Goal: Transaction & Acquisition: Purchase product/service

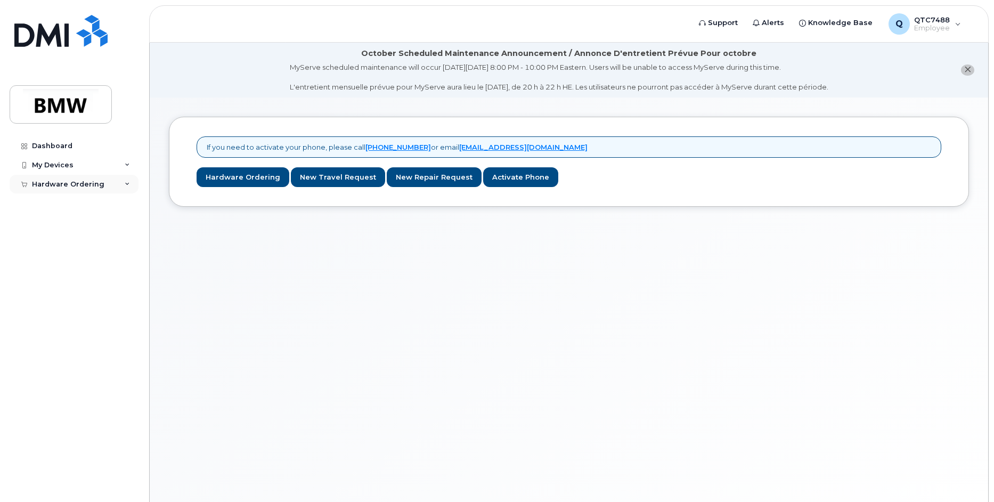
click at [63, 183] on div "Hardware Ordering" at bounding box center [68, 184] width 72 height 9
click at [60, 204] on div "New Order" at bounding box center [57, 204] width 40 height 10
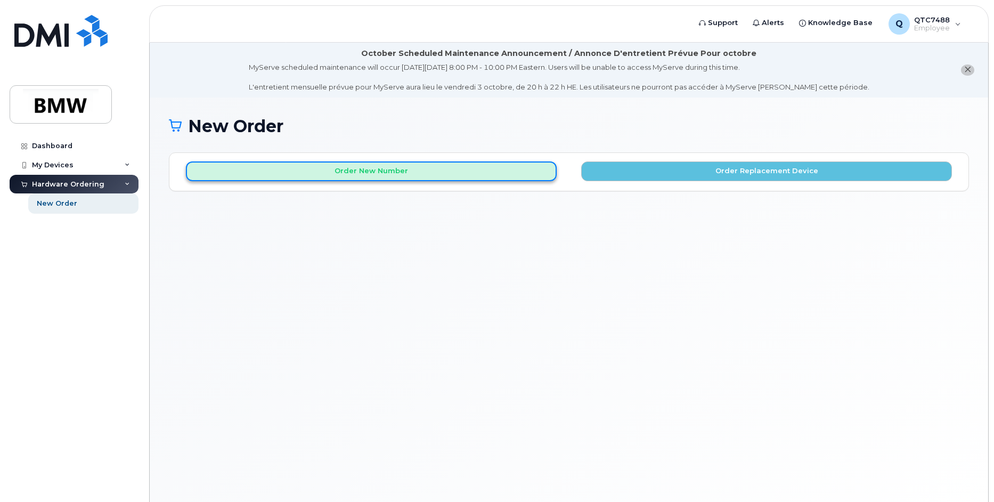
click at [368, 169] on button "Order New Number" at bounding box center [371, 171] width 371 height 20
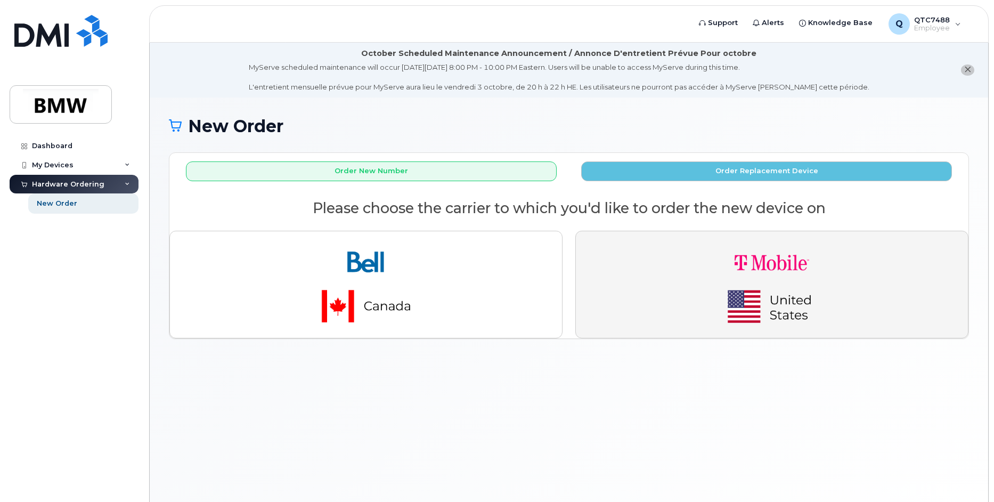
click at [767, 277] on img "button" at bounding box center [772, 285] width 149 height 90
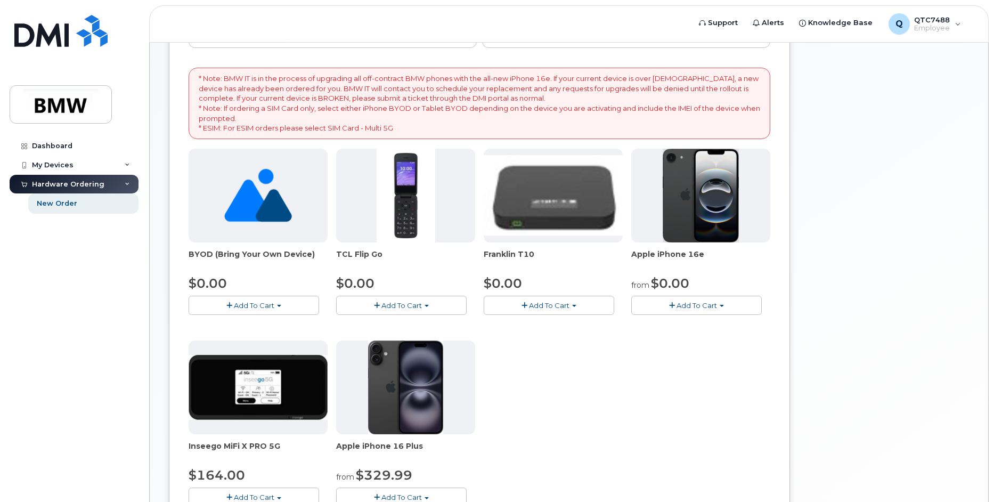
scroll to position [213, 0]
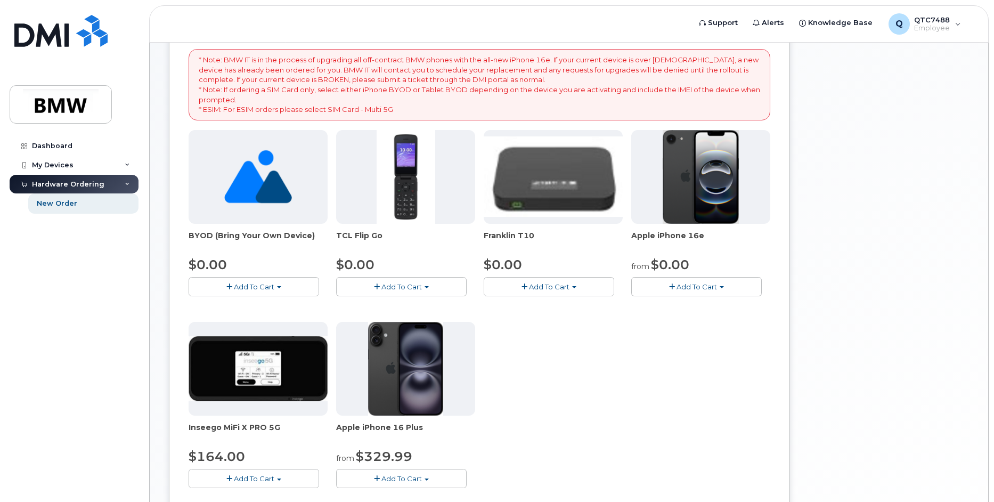
click at [701, 286] on span "Add To Cart" at bounding box center [697, 286] width 40 height 9
click at [690, 308] on link "$0.00 - 30 Month Activation (128GB)" at bounding box center [710, 306] width 153 height 13
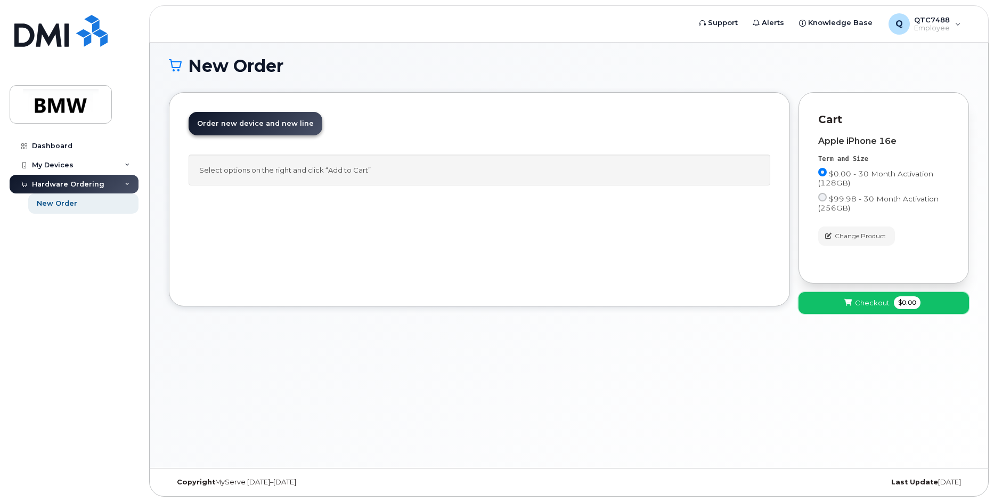
click at [857, 303] on span "Checkout" at bounding box center [872, 303] width 35 height 10
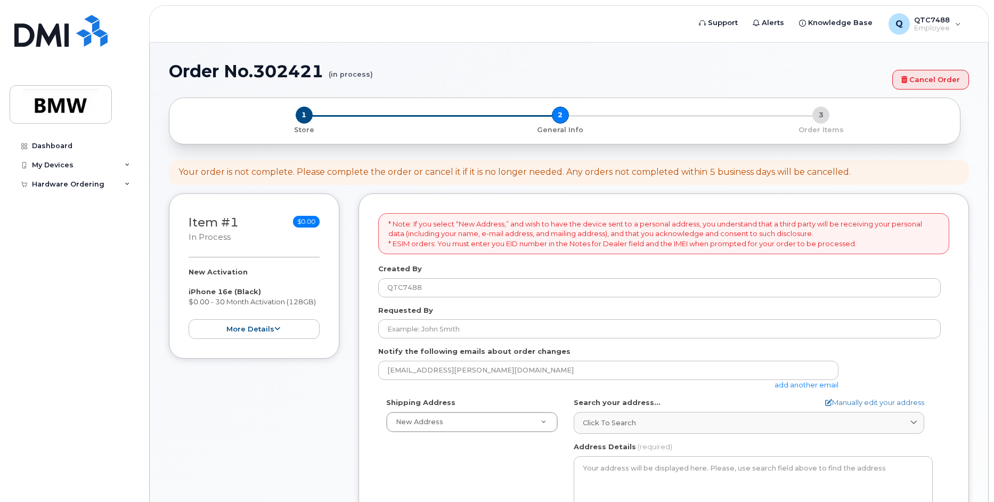
select select
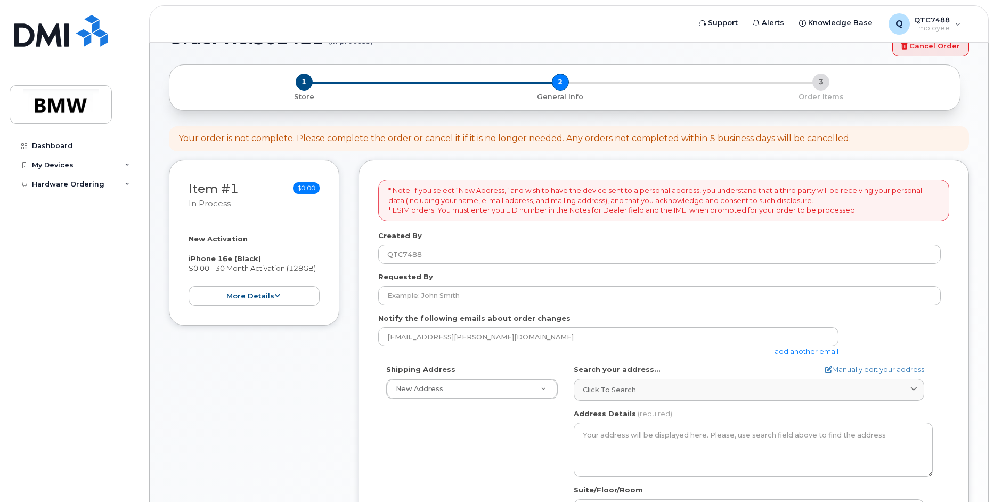
scroll to position [107, 0]
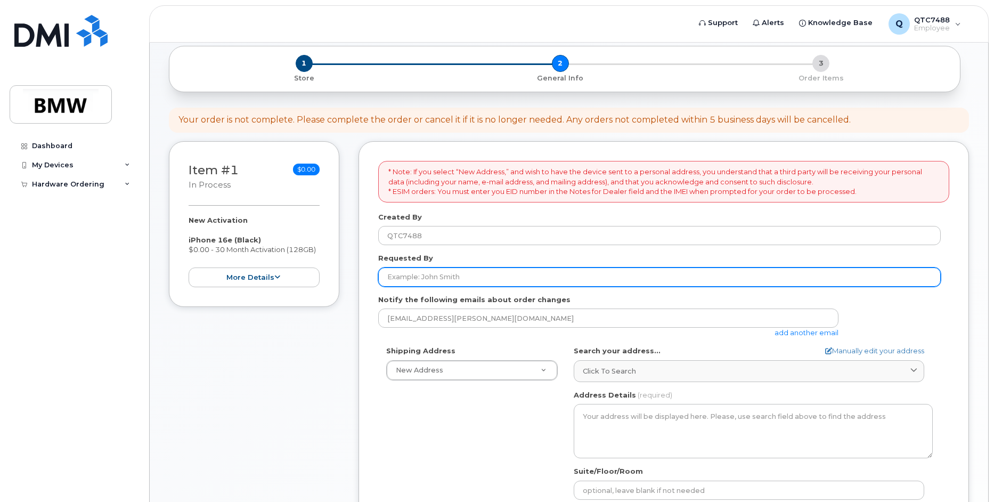
drag, startPoint x: 415, startPoint y: 274, endPoint x: 434, endPoint y: 284, distance: 21.7
click at [420, 275] on input "Requested By" at bounding box center [659, 276] width 563 height 19
type input "Kushon Brewster"
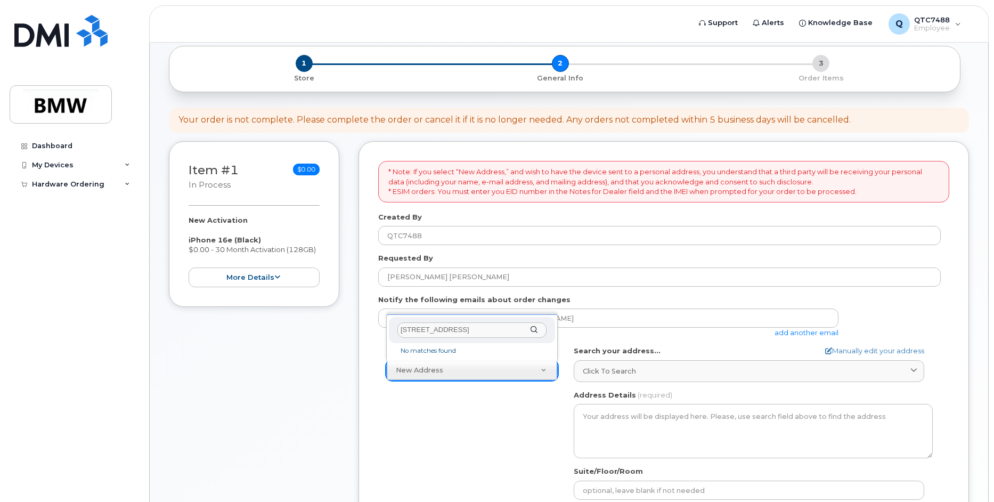
scroll to position [0, 4]
type input "100 Gateway Blvd unit 920 Greenville SC 29607"
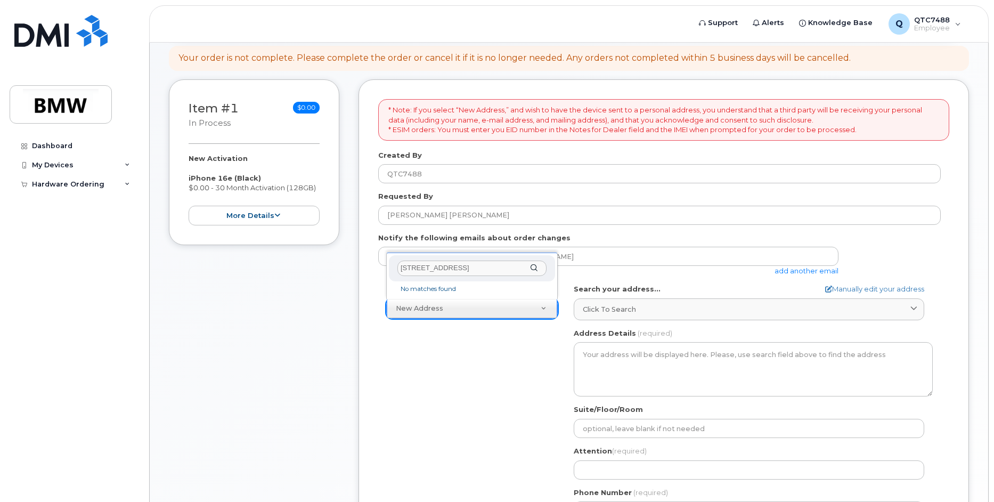
scroll to position [160, 0]
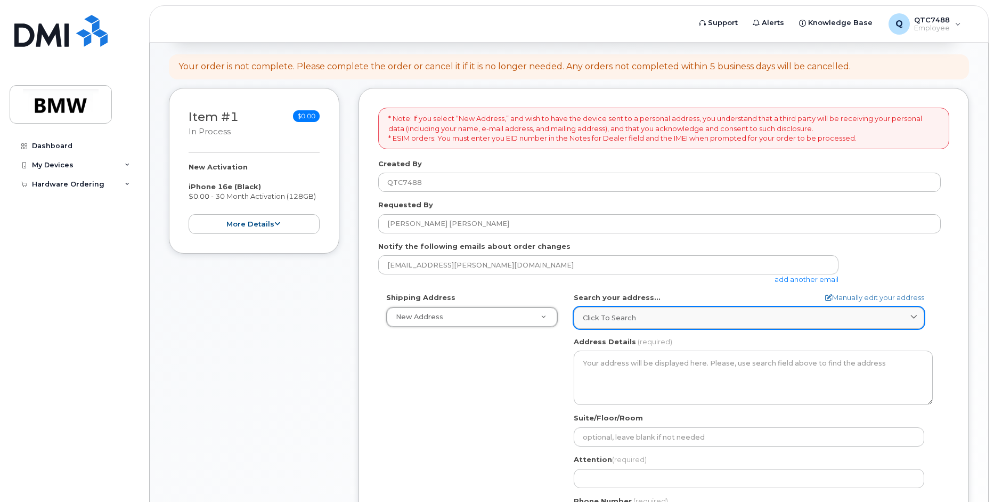
click at [915, 317] on icon at bounding box center [914, 317] width 7 height 7
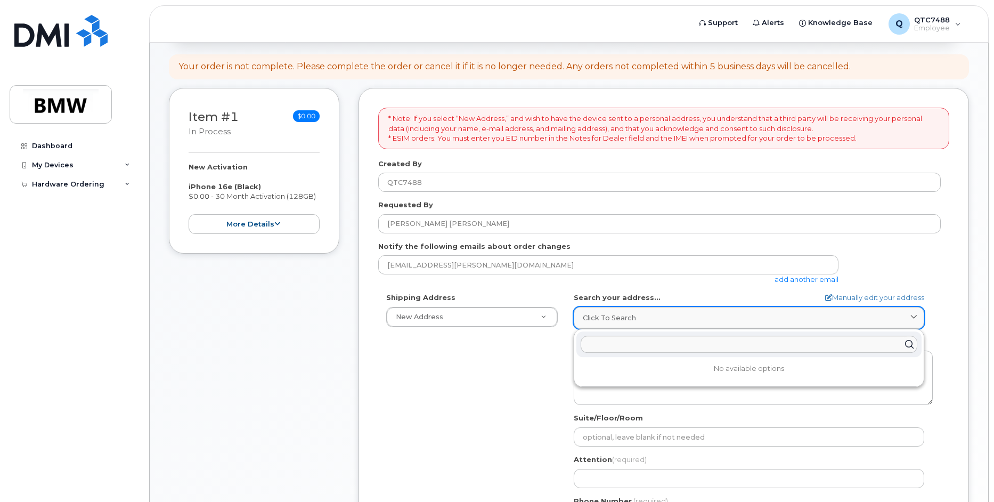
click at [910, 314] on span at bounding box center [914, 318] width 10 height 10
click at [609, 315] on span "Click to search" at bounding box center [609, 318] width 53 height 10
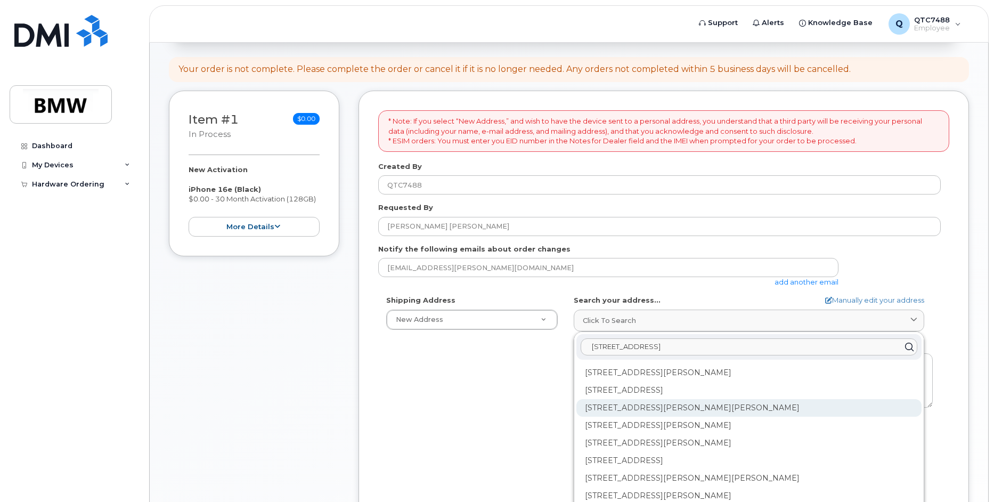
scroll to position [156, 0]
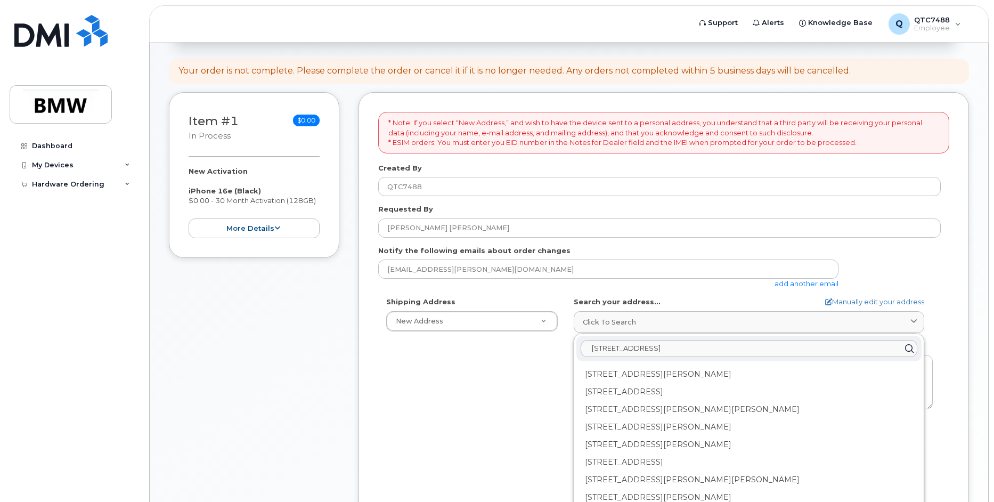
click at [905, 350] on icon at bounding box center [909, 347] width 15 height 15
click at [903, 347] on icon at bounding box center [909, 347] width 15 height 15
click at [902, 347] on icon at bounding box center [909, 347] width 15 height 15
click at [727, 348] on input "100 Gateway Blvd unit 920 Greenville" at bounding box center [749, 348] width 337 height 17
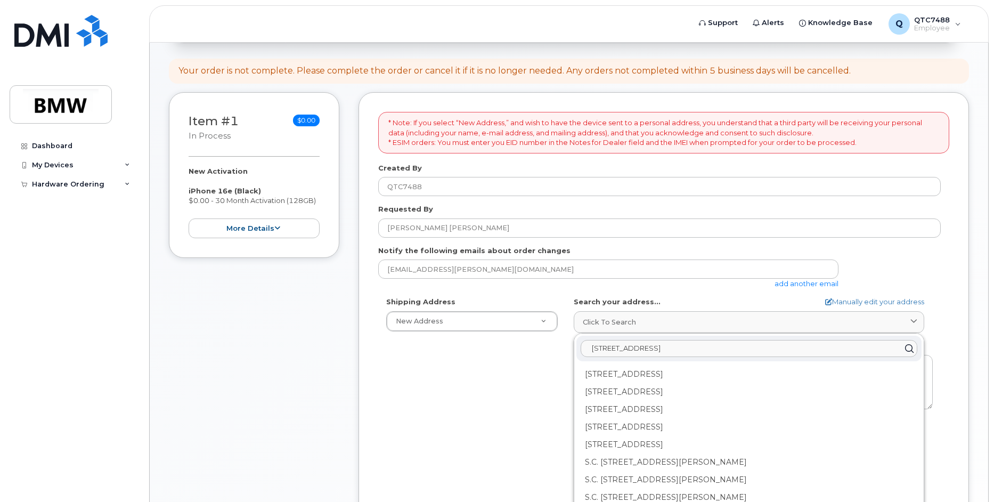
type input "100 Gateway Blvd unit 920 Greenville SC 29607"
click at [907, 346] on icon at bounding box center [909, 347] width 15 height 15
click at [904, 347] on icon at bounding box center [909, 347] width 15 height 15
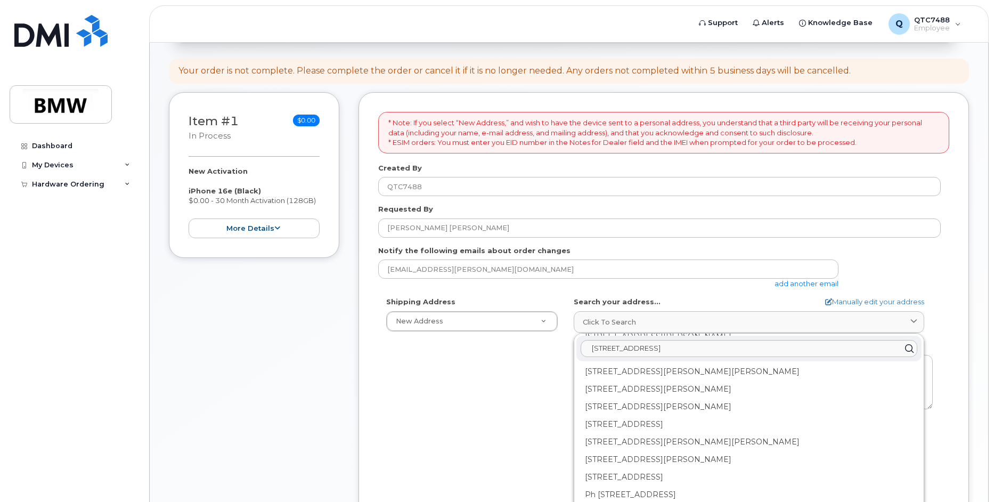
scroll to position [0, 0]
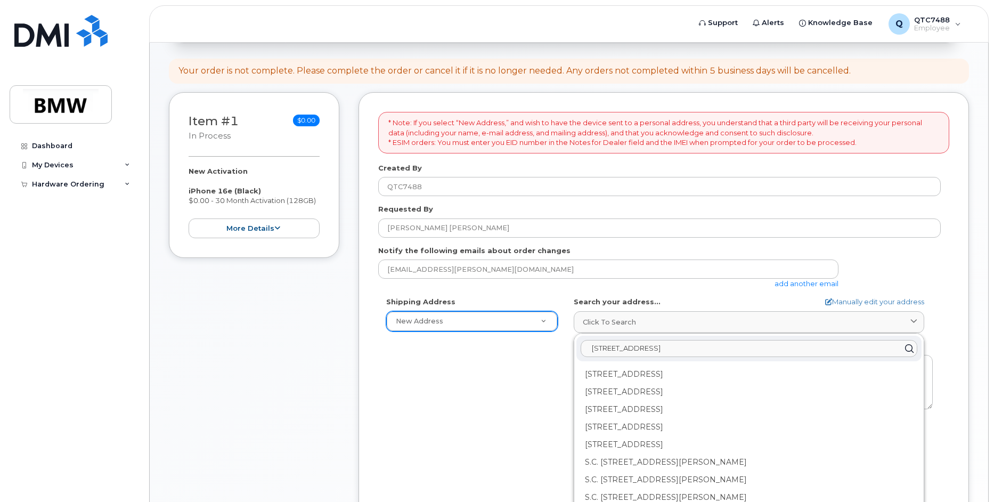
drag, startPoint x: 767, startPoint y: 347, endPoint x: 518, endPoint y: 319, distance: 250.4
click at [529, 326] on div "Shipping Address New Address New Address BMW MC Plant BMW North America Financi…" at bounding box center [659, 419] width 563 height 245
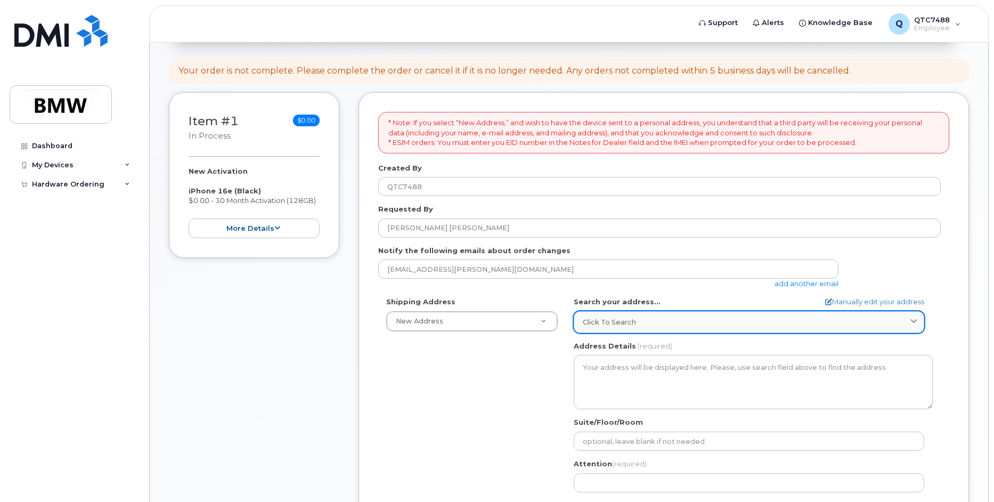
click at [631, 322] on span "Click to search" at bounding box center [609, 322] width 53 height 10
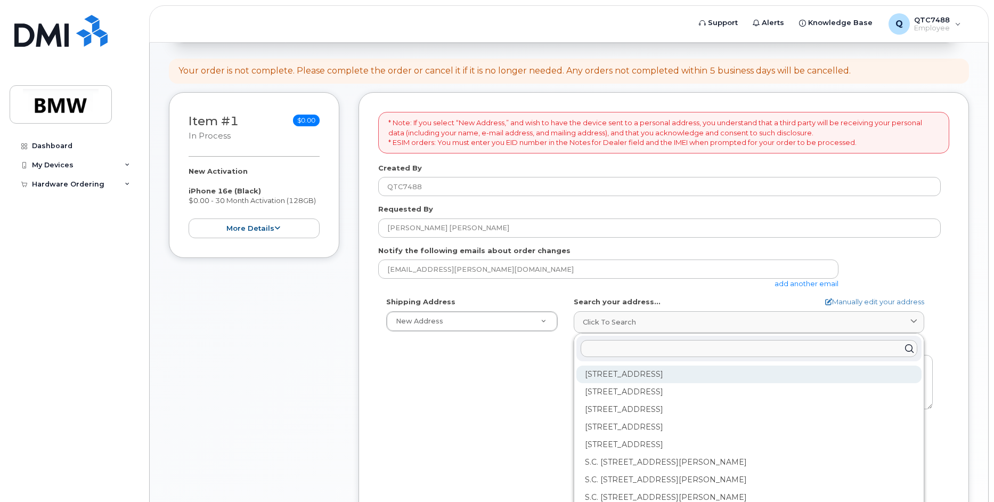
paste input "100 Gateway Blvd #920Greenville, SC 29607"
type input "100 Gateway Blvd #920Greenville, SC 29607"
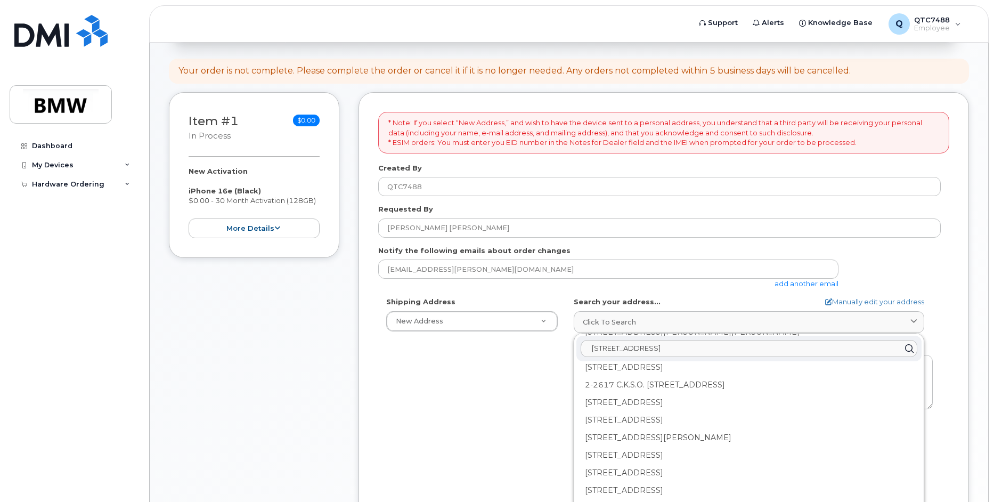
scroll to position [799, 0]
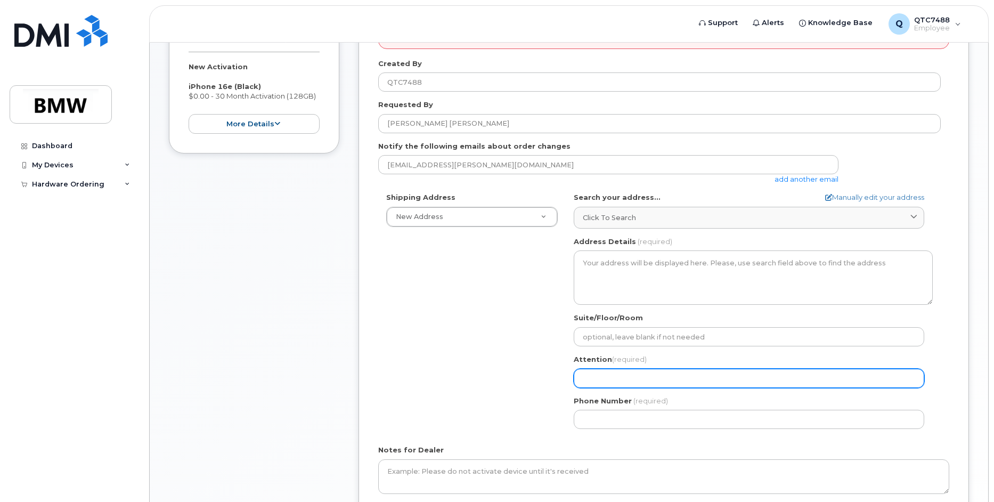
scroll to position [262, 0]
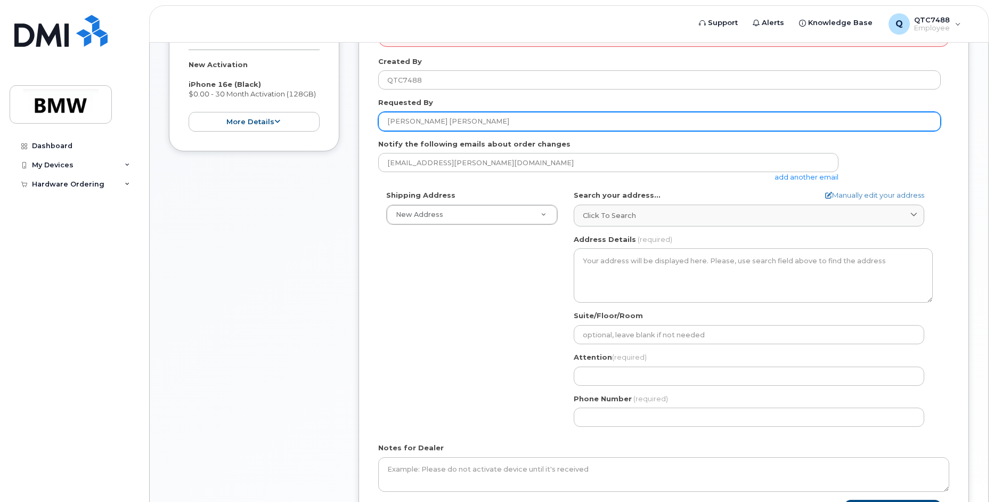
drag, startPoint x: 449, startPoint y: 120, endPoint x: 347, endPoint y: 108, distance: 102.0
click at [347, 108] on div "Item #1 in process $0.00 New Activation iPhone 16e (Black) $0.00 - 30 Month Act…" at bounding box center [569, 271] width 800 height 570
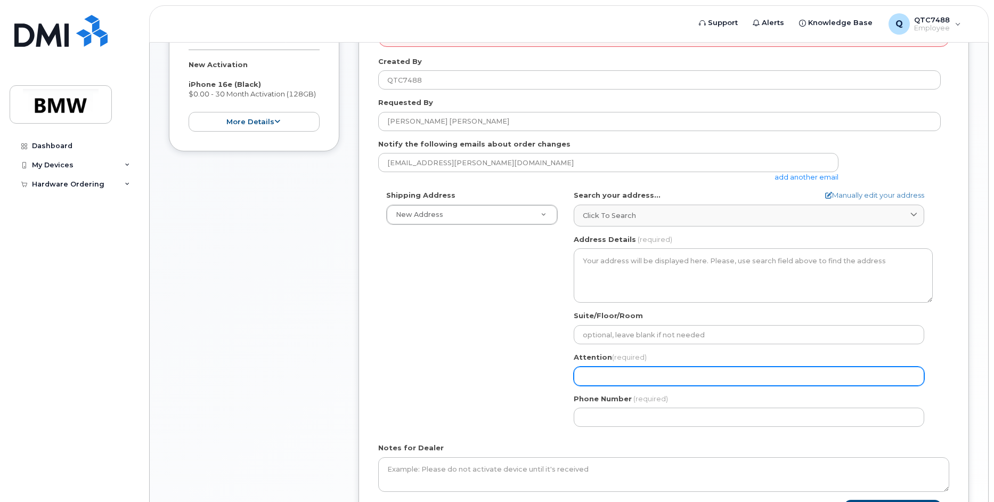
click at [605, 374] on input "Attention (required)" at bounding box center [749, 376] width 351 height 19
paste input "Kushon Brewster"
select select
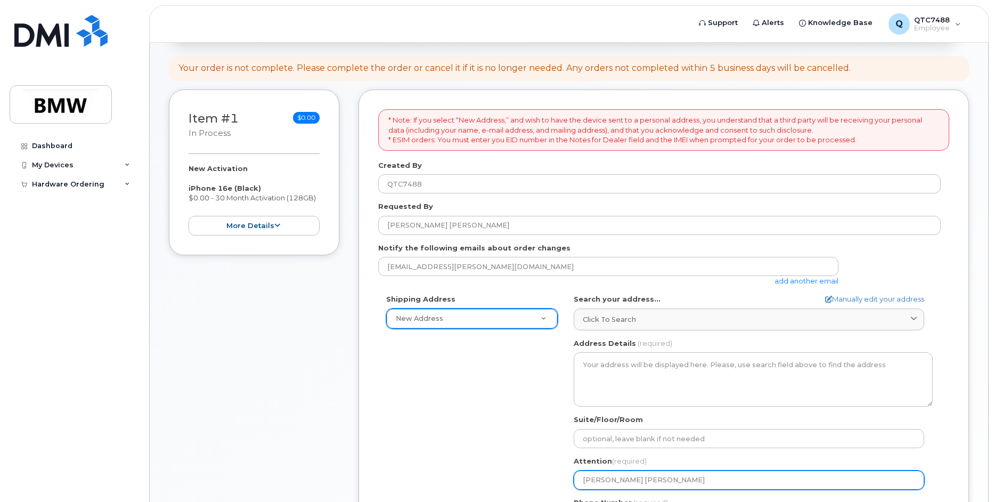
scroll to position [156, 0]
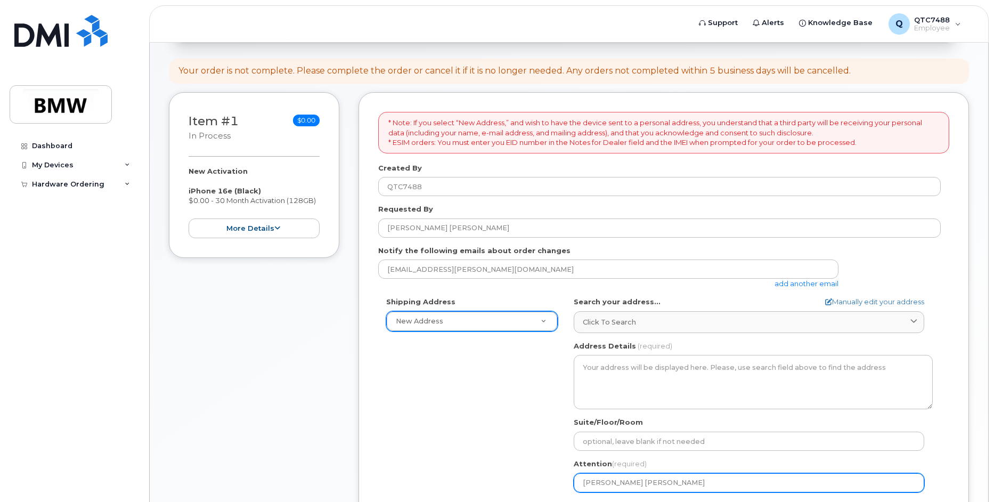
type input "Kushon Brewster"
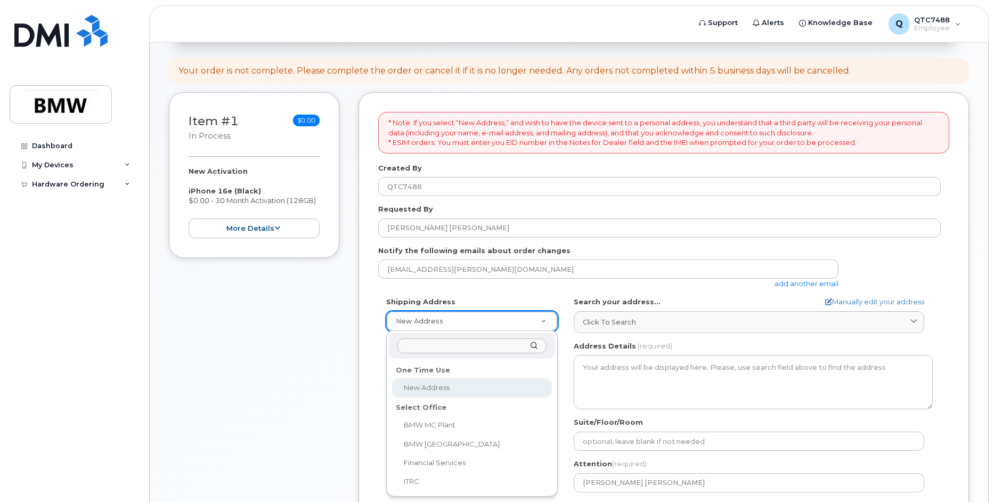
select select
click at [444, 346] on input "text" at bounding box center [472, 345] width 149 height 15
paste input "Kushon Brewster"
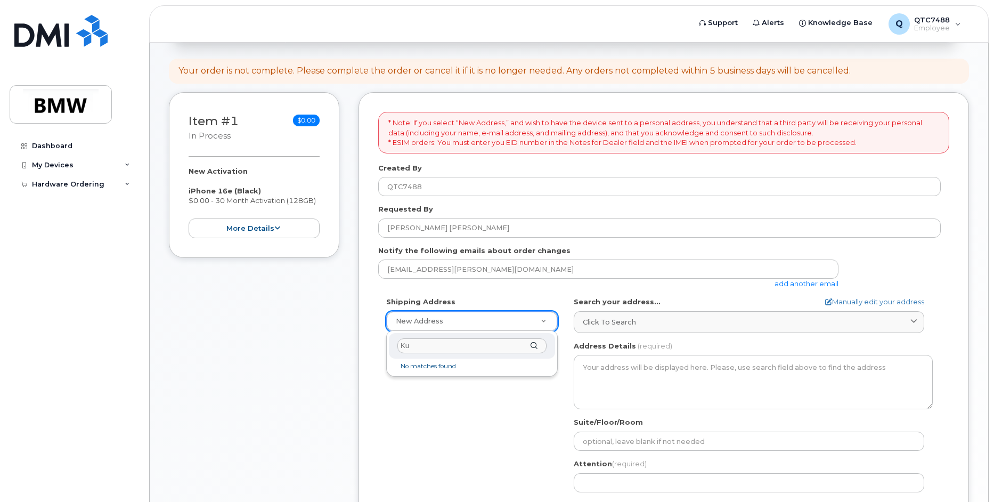
type input "K"
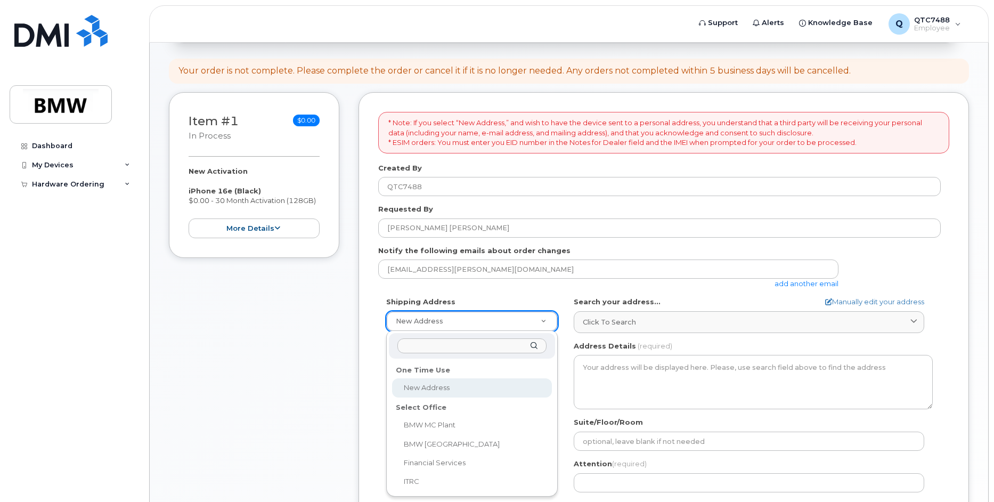
click at [428, 345] on input "text" at bounding box center [472, 345] width 149 height 15
paste input "100 Gateway Blvd #920Greenville, SC 29607"
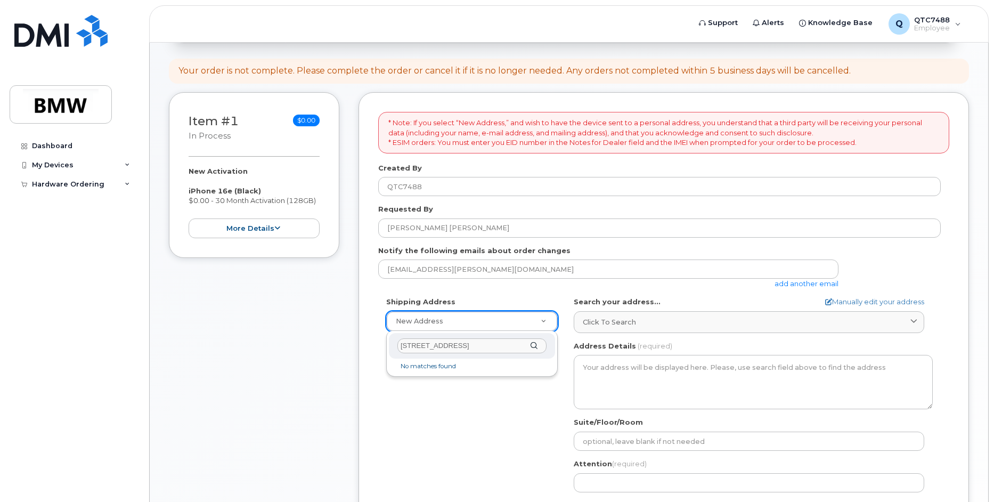
scroll to position [0, 6]
click at [533, 343] on div "100 Gateway Blvd #920Greenville, SC 29607" at bounding box center [472, 346] width 166 height 26
drag, startPoint x: 452, startPoint y: 346, endPoint x: 468, endPoint y: 346, distance: 16.0
click at [468, 346] on input "100 Gateway Blvd #920Greenville, SC 29607" at bounding box center [472, 345] width 149 height 15
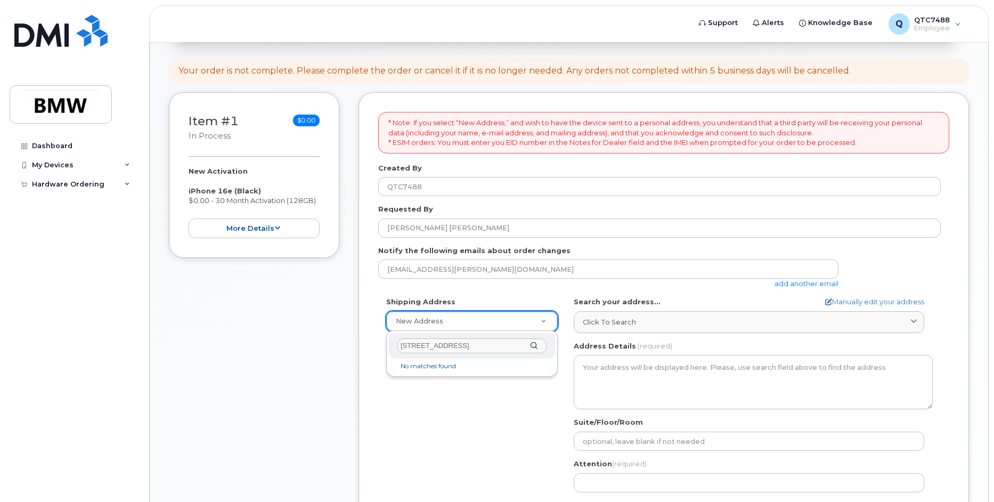
type input "100 Gateway Blvd Greenville, SC 29607"
click at [533, 344] on div "100 Gateway Blvd Greenville, SC 29607" at bounding box center [472, 346] width 166 height 26
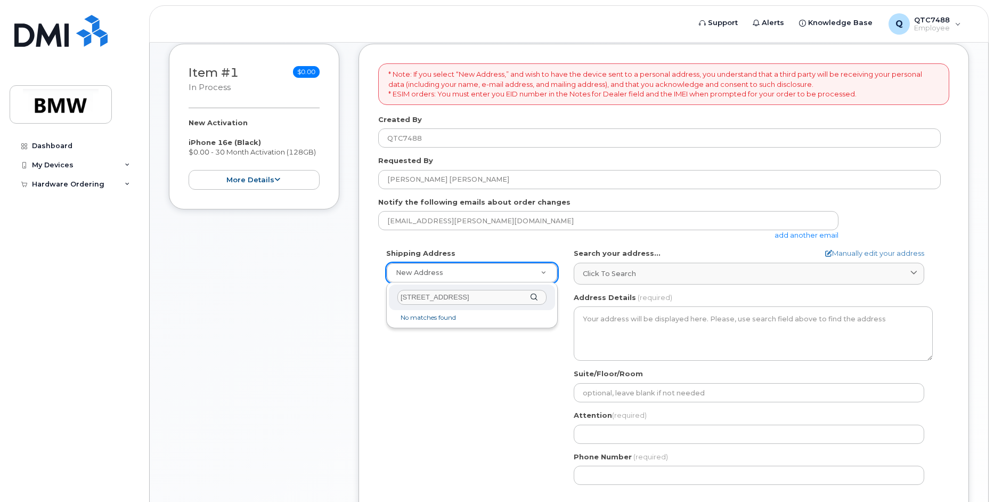
scroll to position [262, 0]
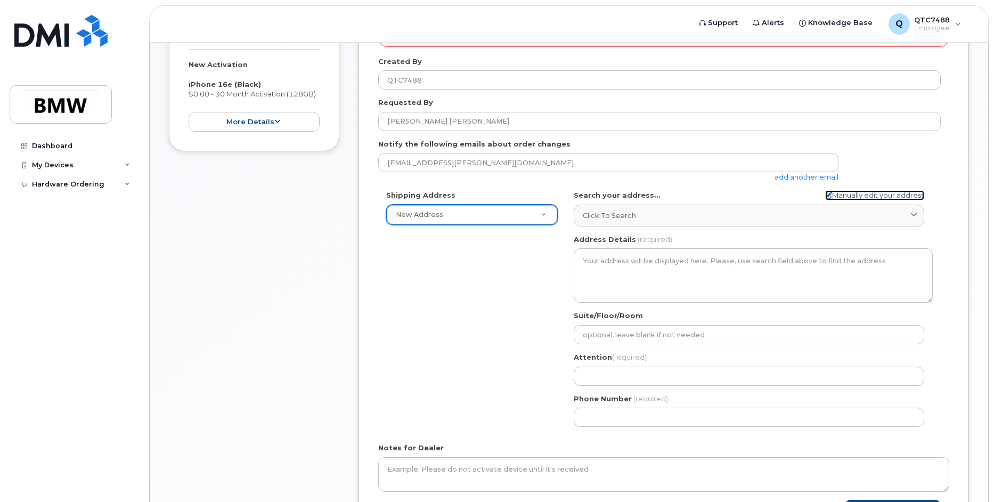
click at [894, 195] on link "Manually edit your address" at bounding box center [874, 195] width 99 height 10
select select
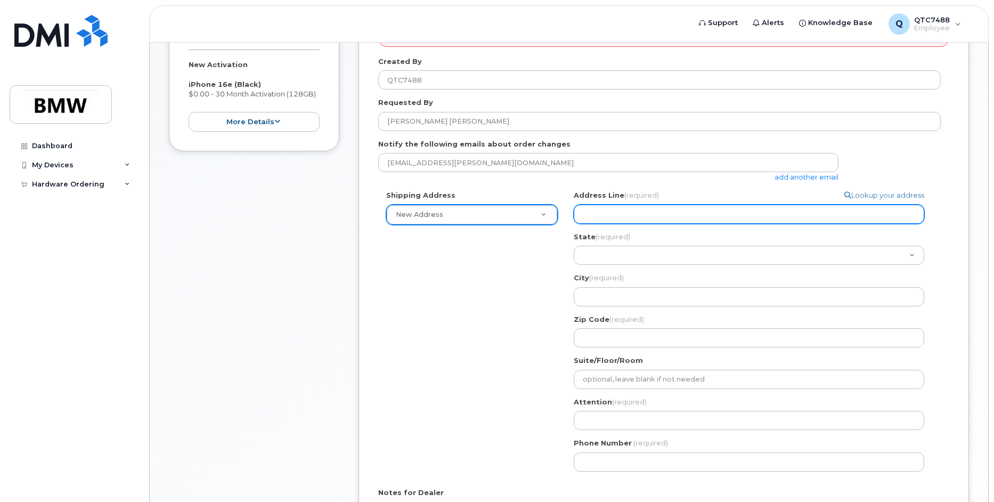
click at [624, 213] on input "Address Line (required)" at bounding box center [749, 214] width 351 height 19
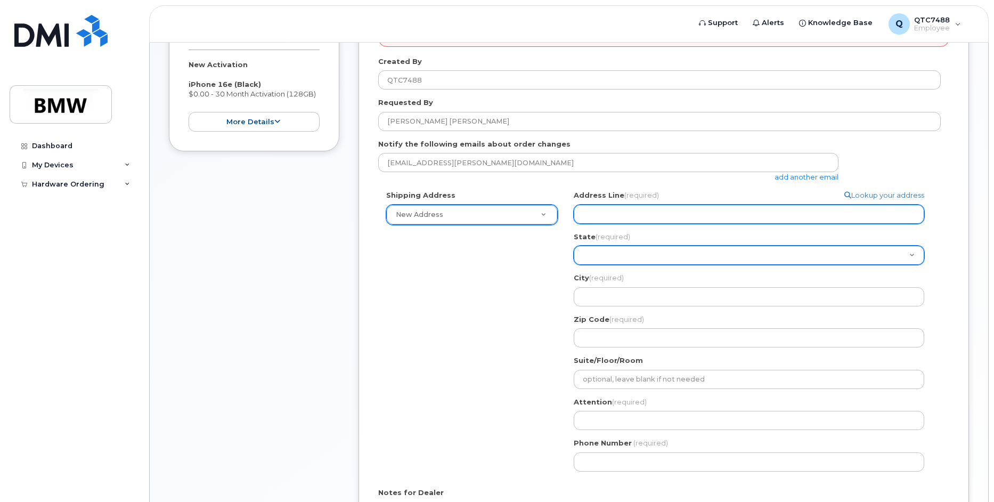
paste input "100 Gateway Blvd #920Greenville, SC 29607"
select select
type input "100 Gateway Blvd #920Greenville, SC 29607"
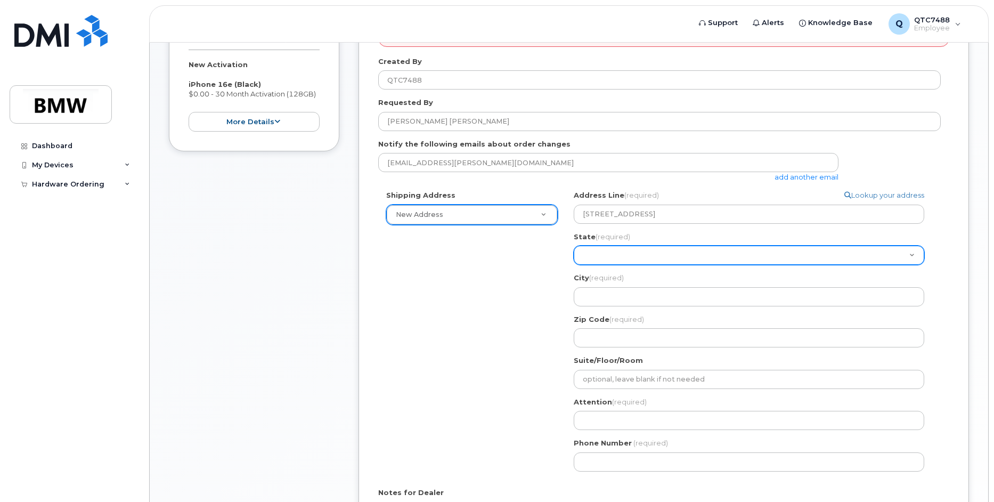
click at [639, 256] on select "Alabama Alaska American Samoa Arizona Arkansas California Colorado Connecticut …" at bounding box center [749, 255] width 351 height 19
select select "SC"
click at [612, 256] on select "Alabama Alaska American Samoa Arizona Arkansas California Colorado Connecticut …" at bounding box center [749, 255] width 351 height 19
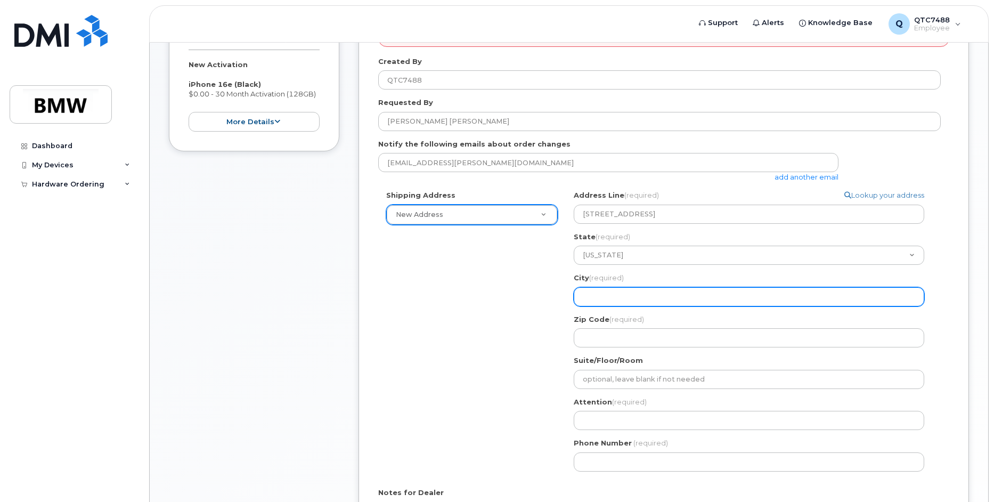
click at [596, 299] on input "City (required)" at bounding box center [749, 296] width 351 height 19
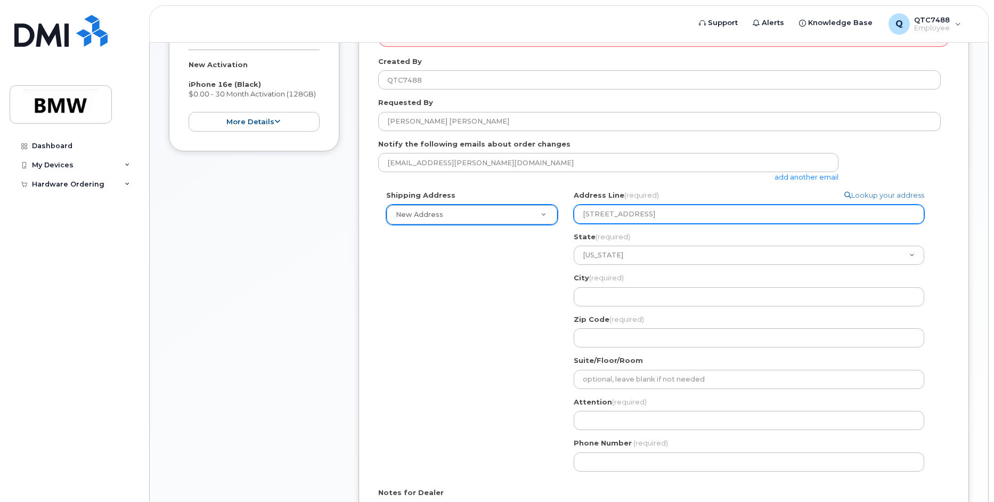
click at [668, 214] on input "100 Gateway Blvd #920Greenville, SC 29607" at bounding box center [749, 214] width 351 height 19
select select
drag, startPoint x: 702, startPoint y: 214, endPoint x: 670, endPoint y: 216, distance: 31.5
click at [670, 216] on input "100 Gateway Blvd #920 Greenville, SC 29607" at bounding box center [749, 214] width 351 height 19
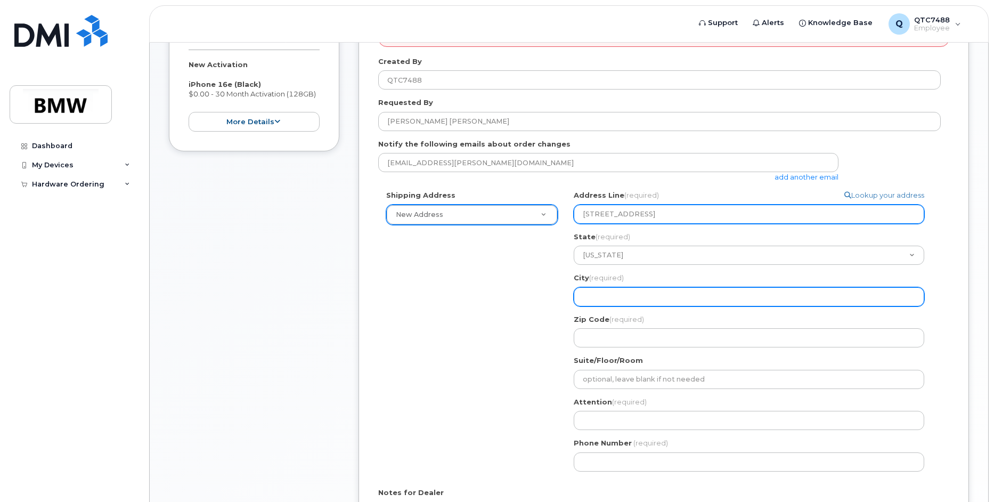
type input "100 Gateway Blvd #920 Greenville, SC 29607"
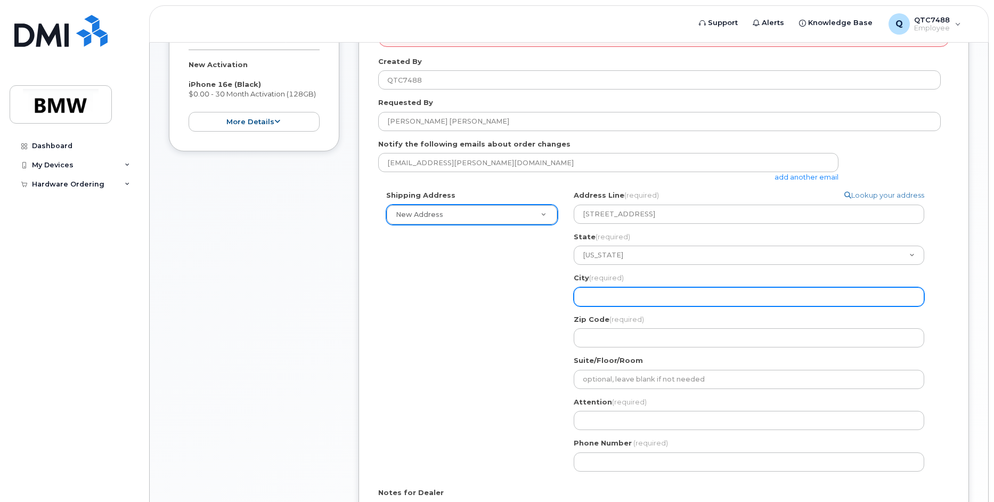
click at [630, 298] on input "City (required)" at bounding box center [749, 296] width 351 height 19
paste input "Greenville"
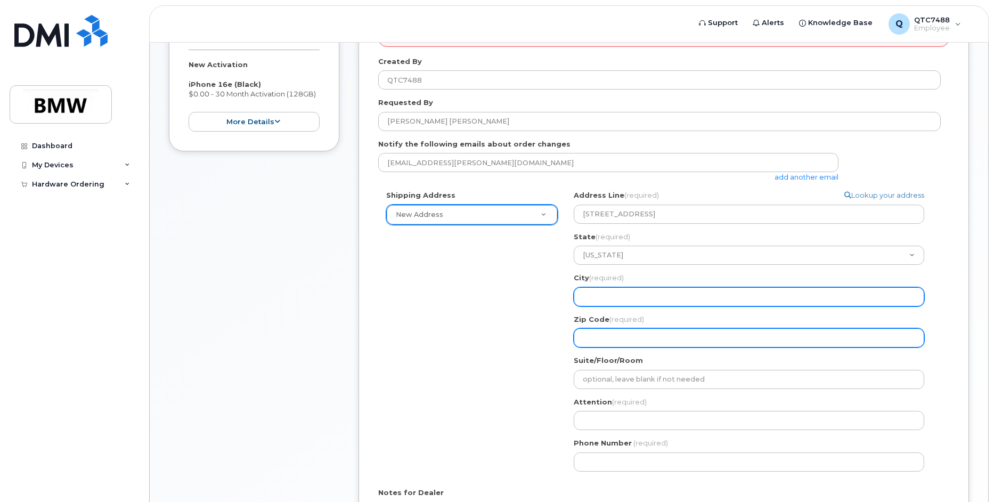
select select
type input "Greenville"
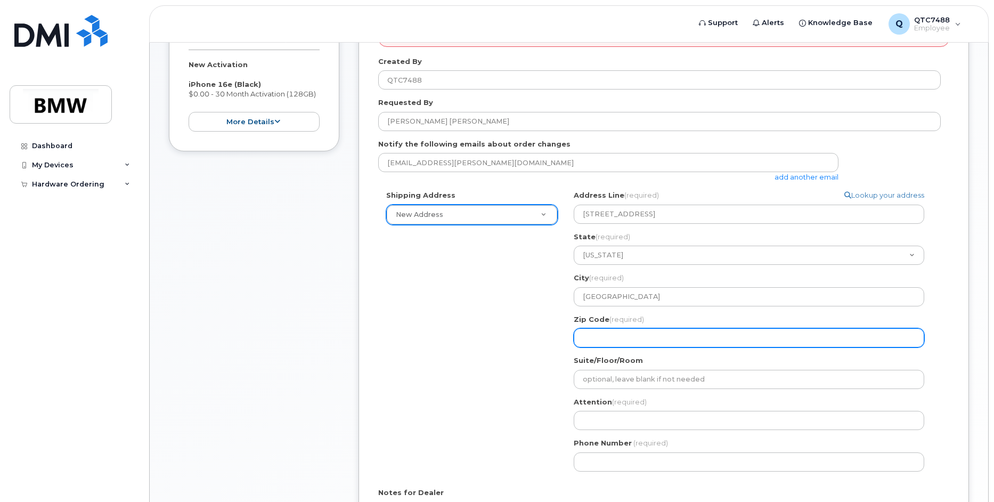
click at [611, 338] on input "Zip Code (required)" at bounding box center [749, 337] width 351 height 19
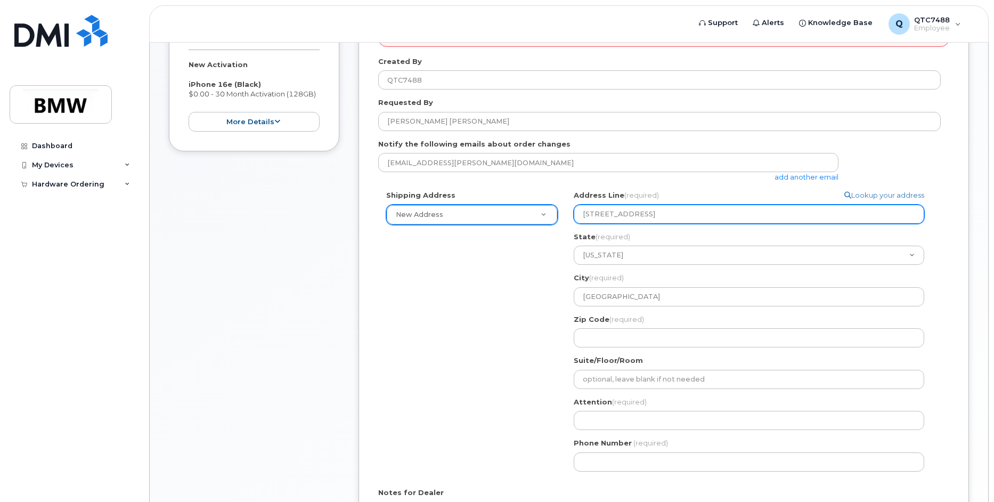
drag, startPoint x: 744, startPoint y: 217, endPoint x: 718, endPoint y: 217, distance: 25.6
click at [718, 217] on input "100 Gateway Blvd #920 Greenville, SC 29607" at bounding box center [749, 214] width 351 height 19
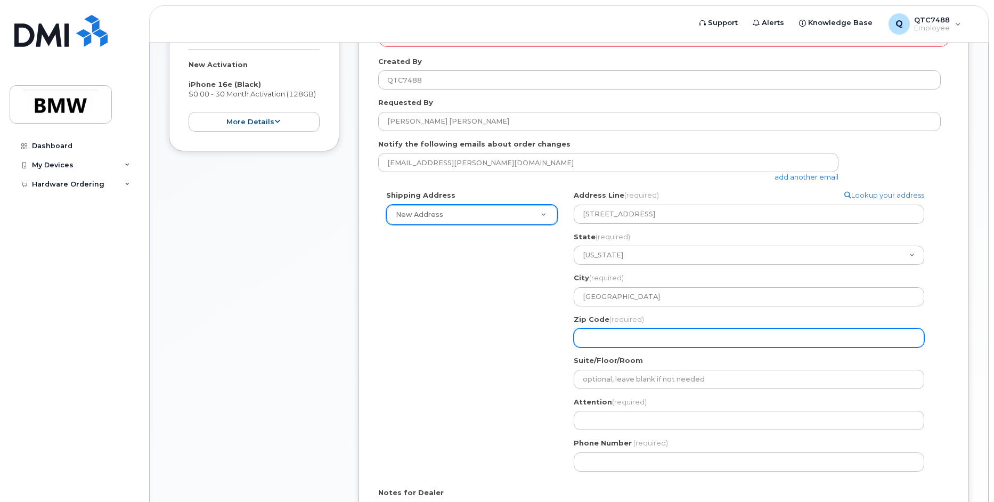
click at [606, 336] on input "Zip Code (required)" at bounding box center [749, 337] width 351 height 19
paste input "29607"
select select
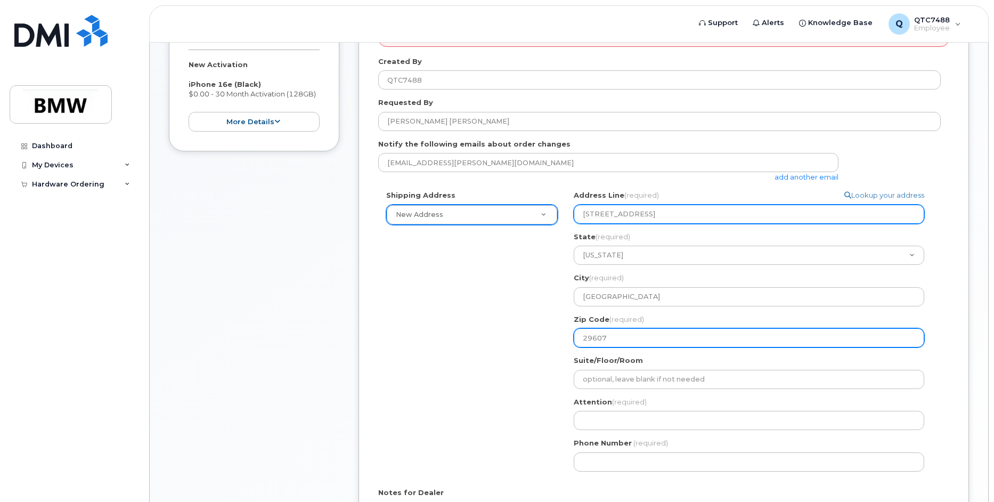
type input "29607"
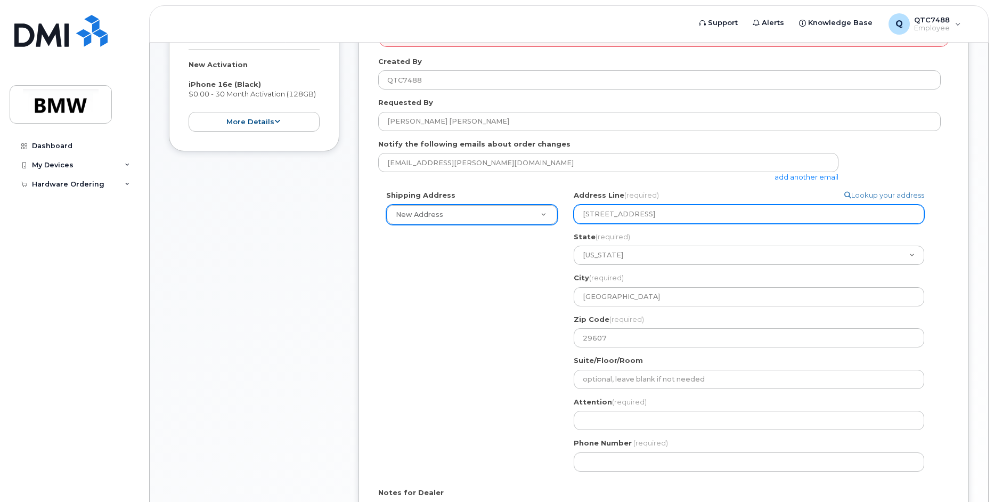
drag, startPoint x: 667, startPoint y: 215, endPoint x: 647, endPoint y: 216, distance: 19.2
click at [647, 216] on input "100 Gateway Blvd #920 Greenville, SC 29607" at bounding box center [749, 214] width 351 height 19
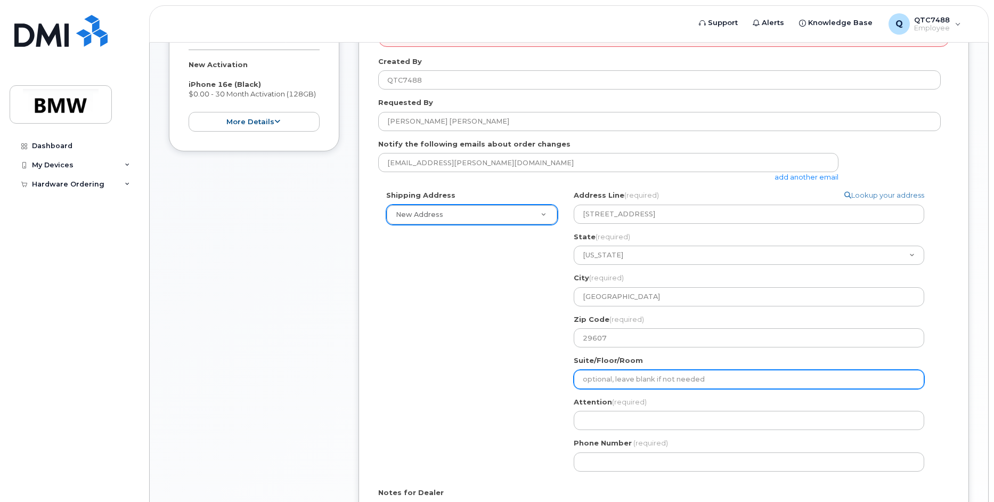
click at [598, 377] on input "Suite/Floor/Room" at bounding box center [749, 379] width 351 height 19
paste input "#920"
select select
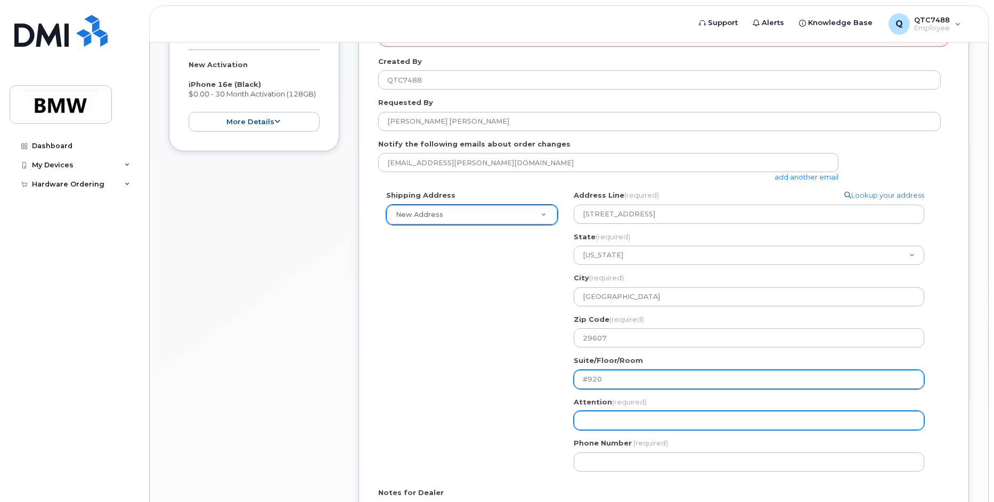
scroll to position [315, 0]
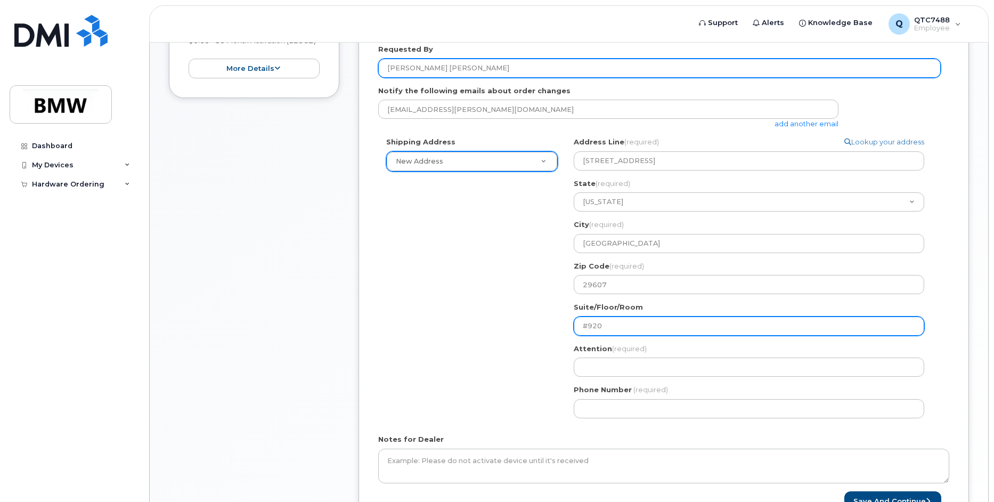
type input "#920"
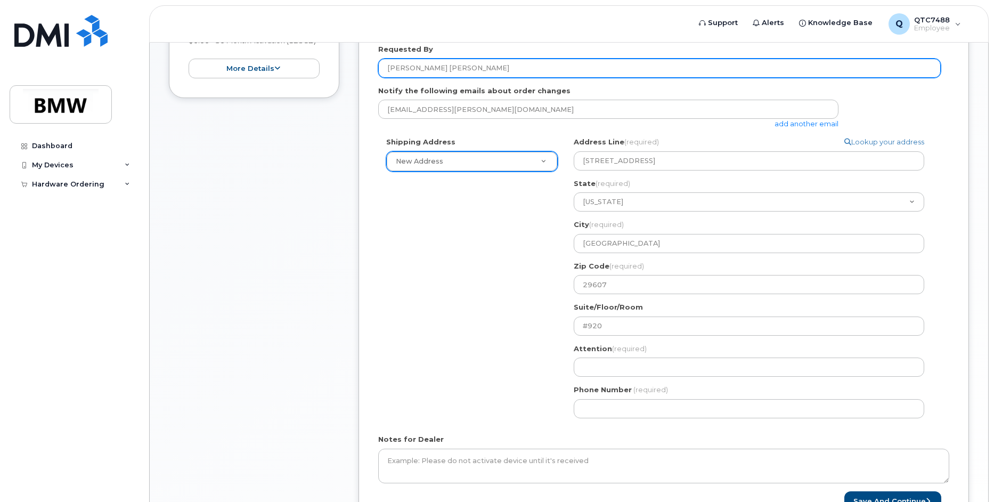
drag, startPoint x: 406, startPoint y: 62, endPoint x: 359, endPoint y: 55, distance: 47.4
click at [359, 55] on div "* Note: If you select “New Address,” and wish to have the device sent to a pers…" at bounding box center [664, 231] width 611 height 598
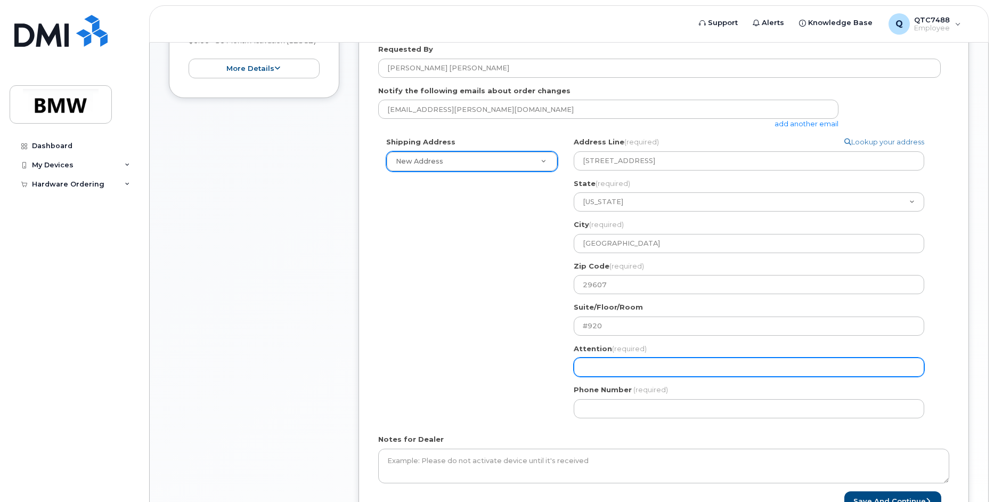
click at [617, 370] on input "Attention (required)" at bounding box center [749, 367] width 351 height 19
paste input "Kushon Brewster"
select select
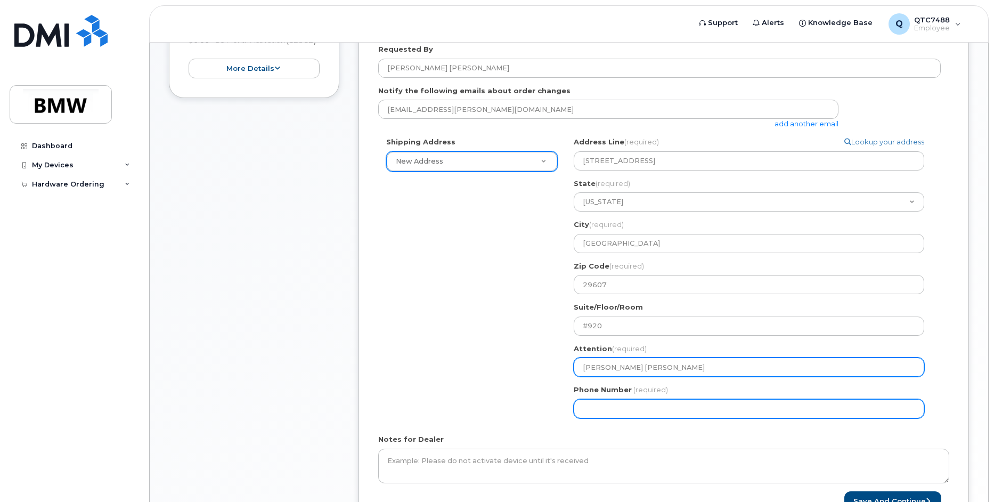
type input "Kushon Brewster"
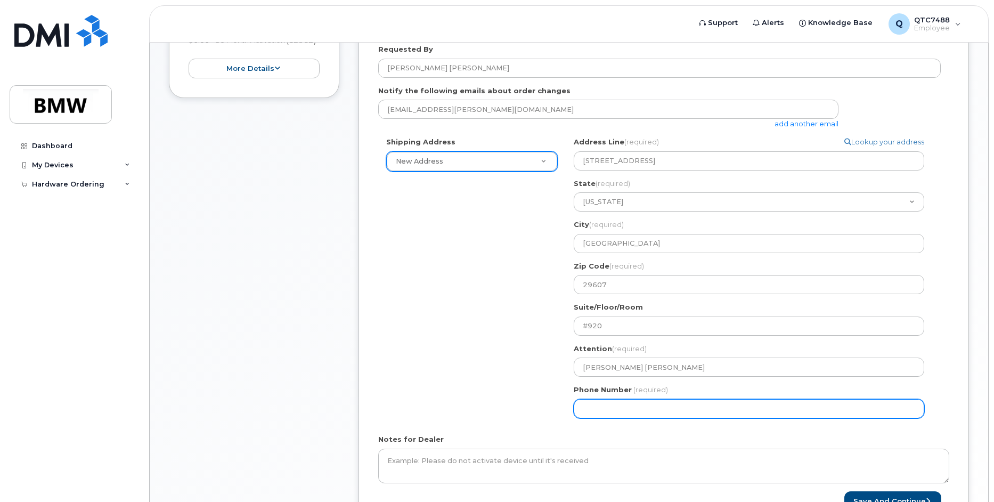
click at [625, 411] on input "Phone Number" at bounding box center [749, 408] width 351 height 19
type input "864517806"
select select
type input "8645178069"
select select
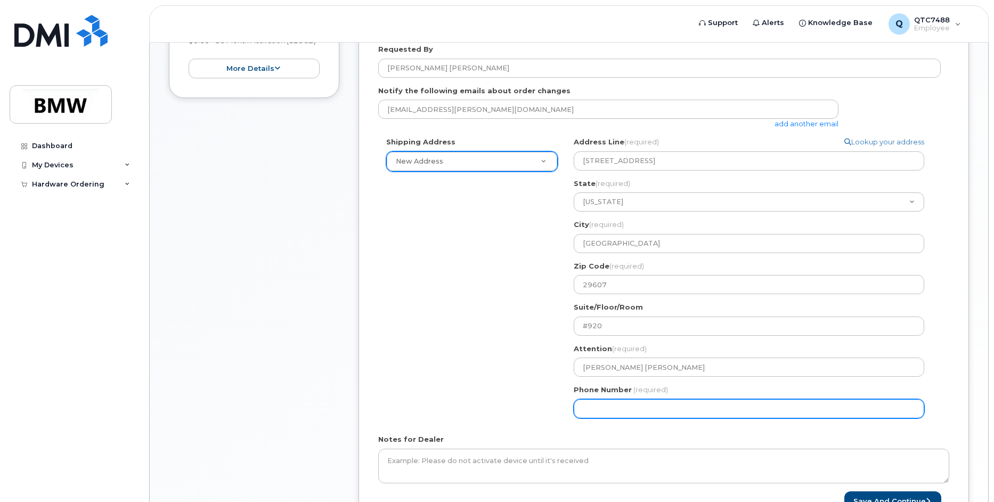
select select
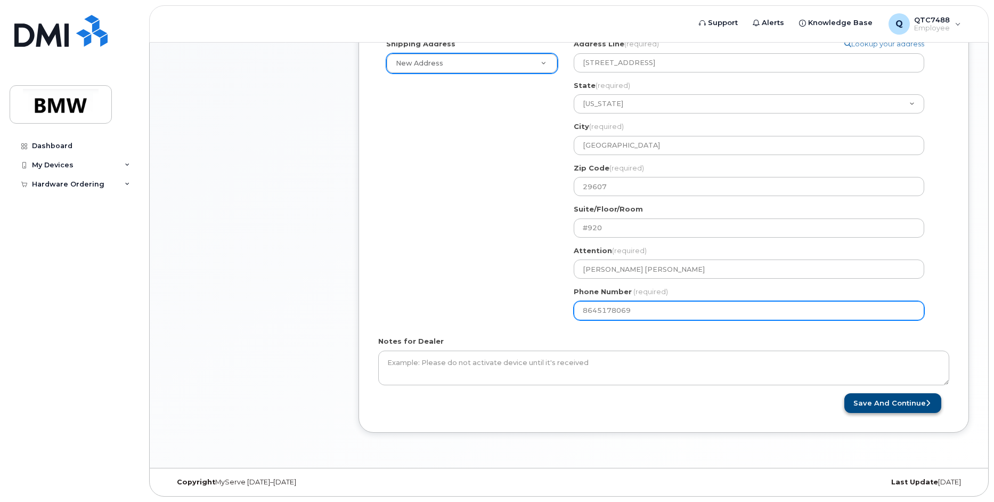
type input "8645178069"
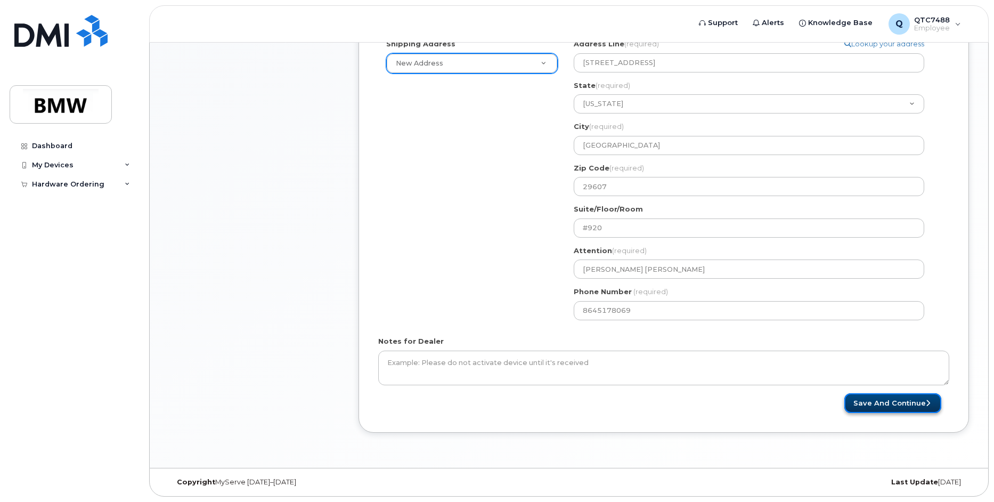
click at [900, 403] on button "Save and Continue" at bounding box center [893, 403] width 97 height 20
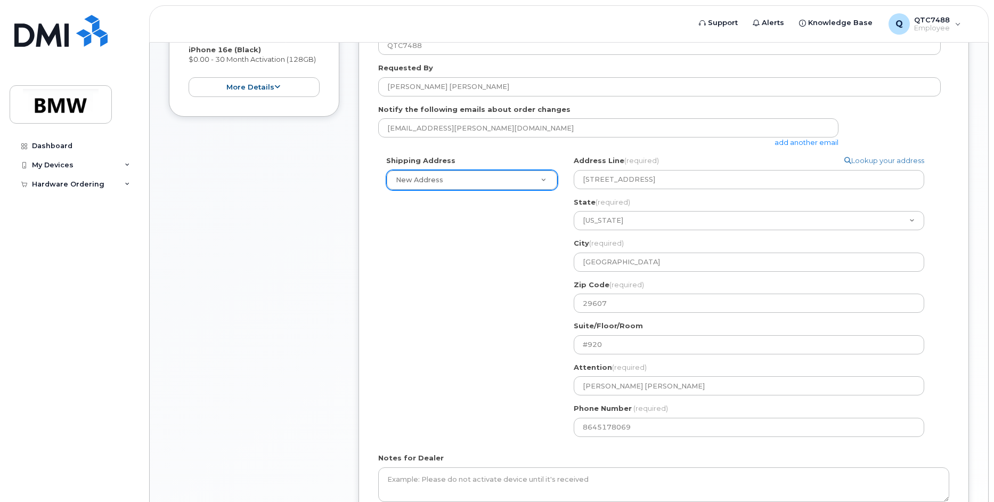
scroll to position [254, 0]
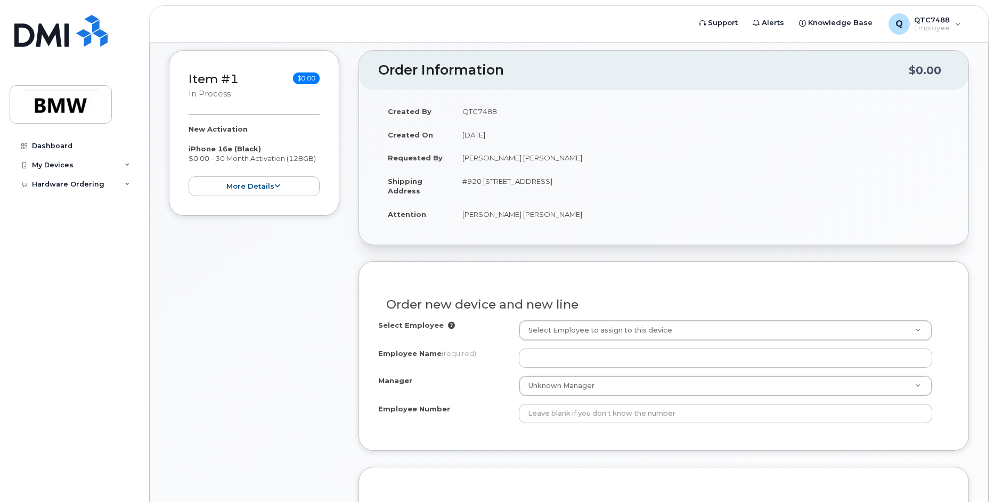
scroll to position [215, 0]
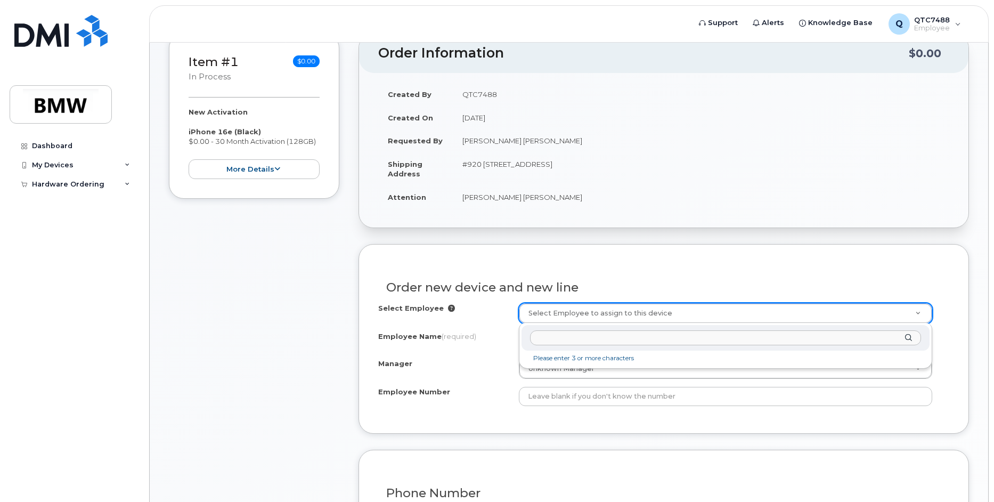
click at [606, 337] on input "text" at bounding box center [725, 337] width 391 height 15
type input "k"
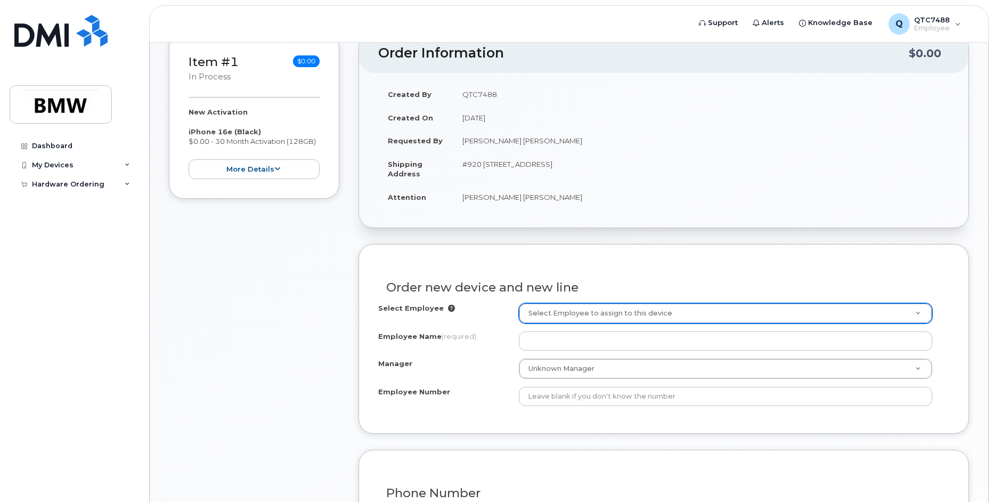
drag, startPoint x: 522, startPoint y: 140, endPoint x: 468, endPoint y: 138, distance: 53.9
drag, startPoint x: 523, startPoint y: 143, endPoint x: 497, endPoint y: 141, distance: 25.7
click at [497, 141] on td "Kushon Brewster" at bounding box center [701, 140] width 497 height 23
drag, startPoint x: 464, startPoint y: 140, endPoint x: 529, endPoint y: 144, distance: 64.7
click at [529, 144] on td "[PERSON_NAME] [PERSON_NAME]" at bounding box center [701, 140] width 497 height 23
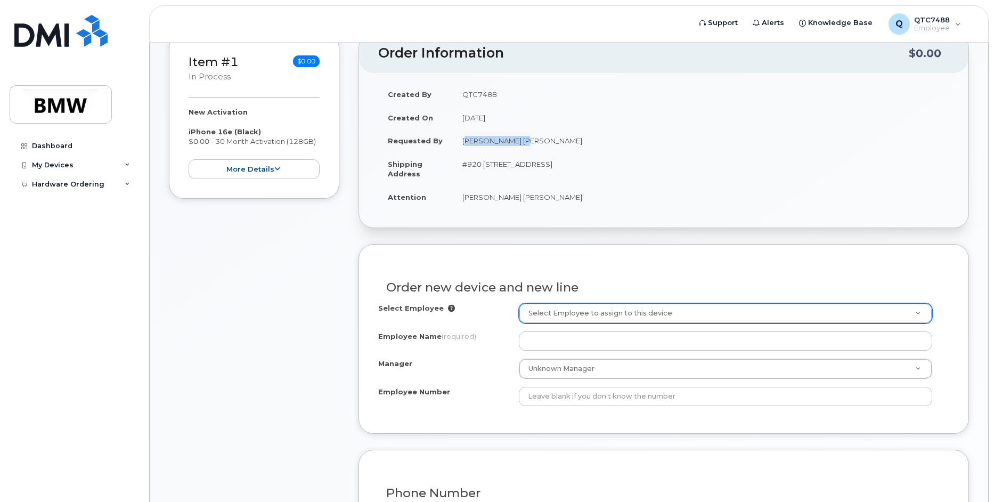
copy td "[PERSON_NAME] [PERSON_NAME]"
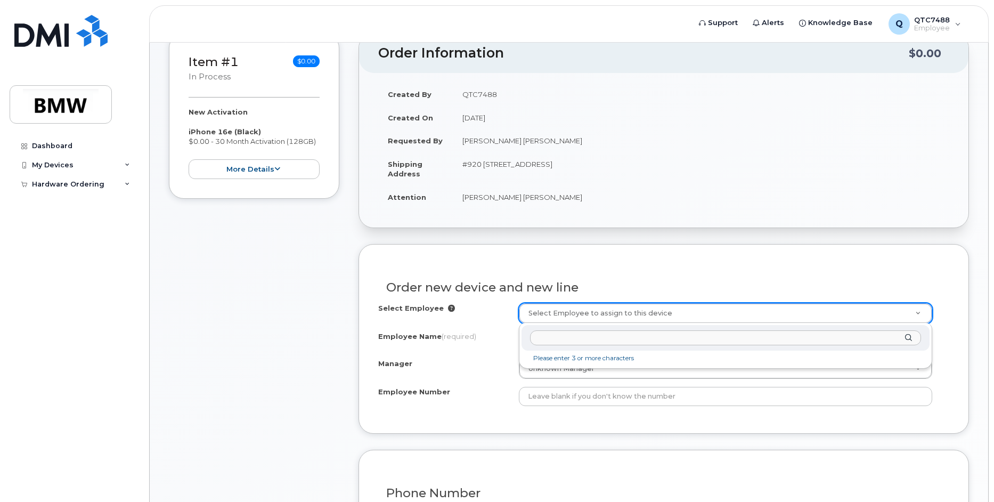
paste input "[PERSON_NAME] [PERSON_NAME]"
type input "[PERSON_NAME] [PERSON_NAME]"
click at [907, 338] on div "[PERSON_NAME] [PERSON_NAME]" at bounding box center [726, 338] width 408 height 26
type input "kus"
click at [552, 343] on input "text" at bounding box center [725, 337] width 391 height 15
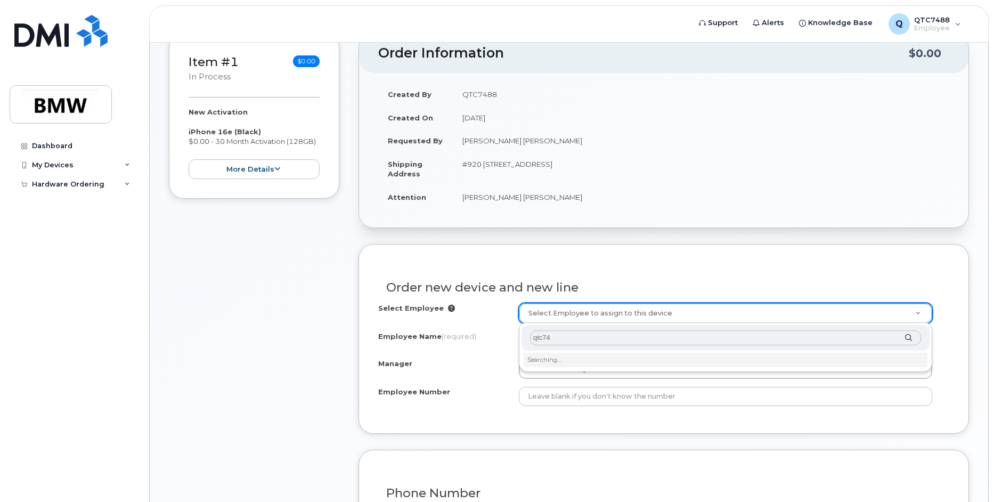
type input "qtc7"
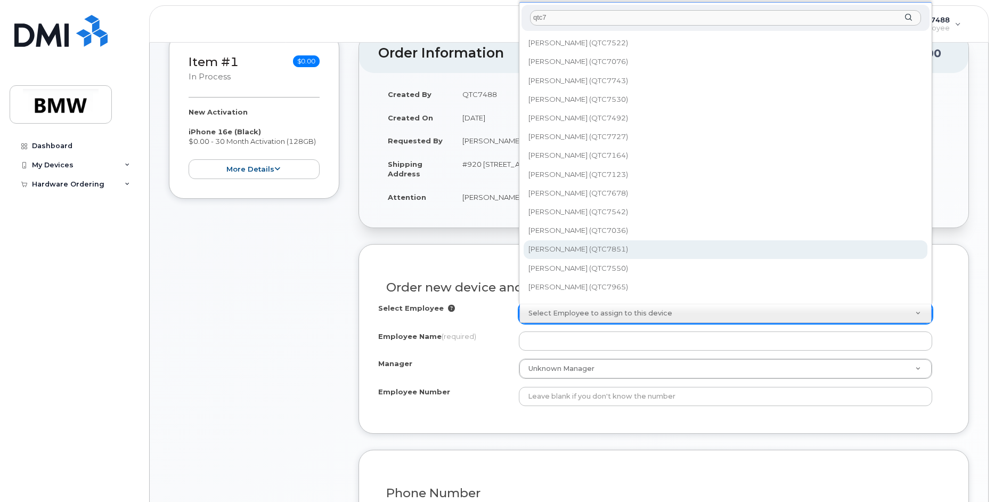
scroll to position [1555, 0]
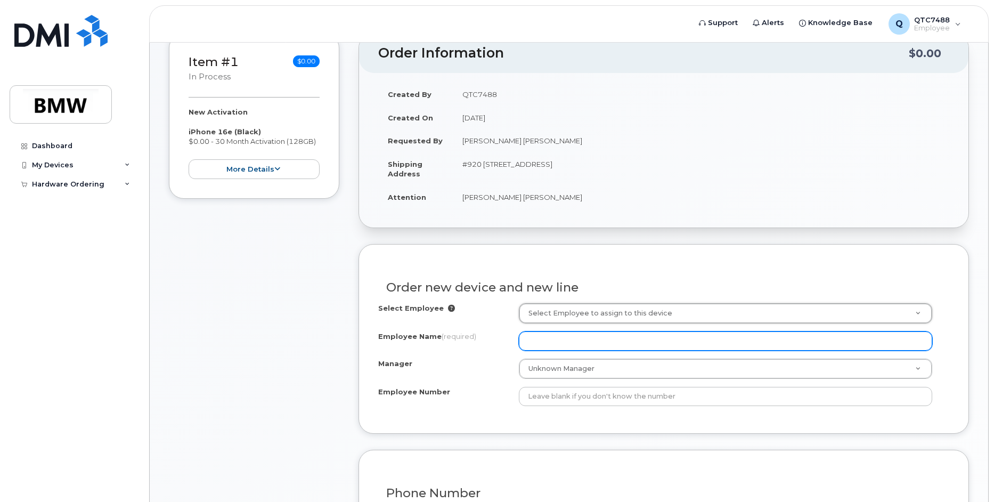
click at [550, 340] on input "Employee Name (required)" at bounding box center [725, 340] width 413 height 19
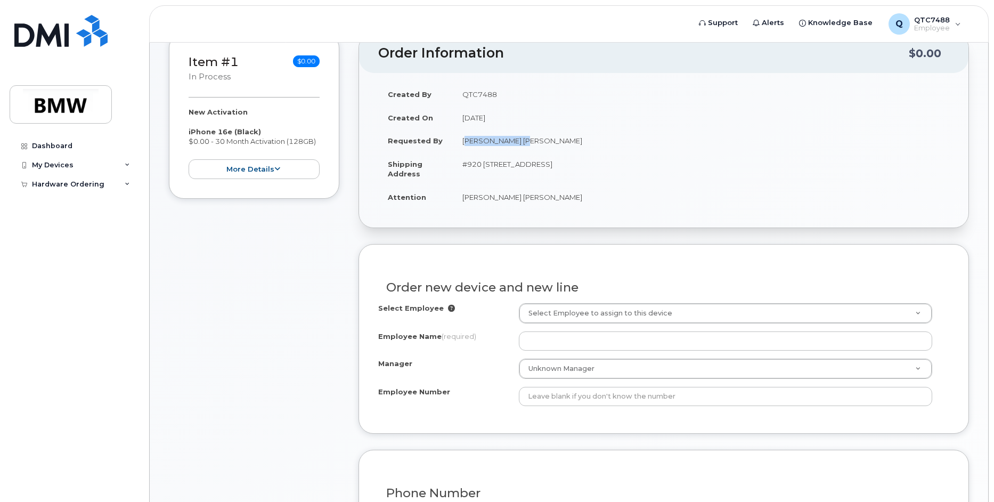
drag, startPoint x: 521, startPoint y: 142, endPoint x: 458, endPoint y: 141, distance: 62.9
click at [458, 141] on td "Kushon Brewster" at bounding box center [701, 140] width 497 height 23
copy td "Kushon Brewster"
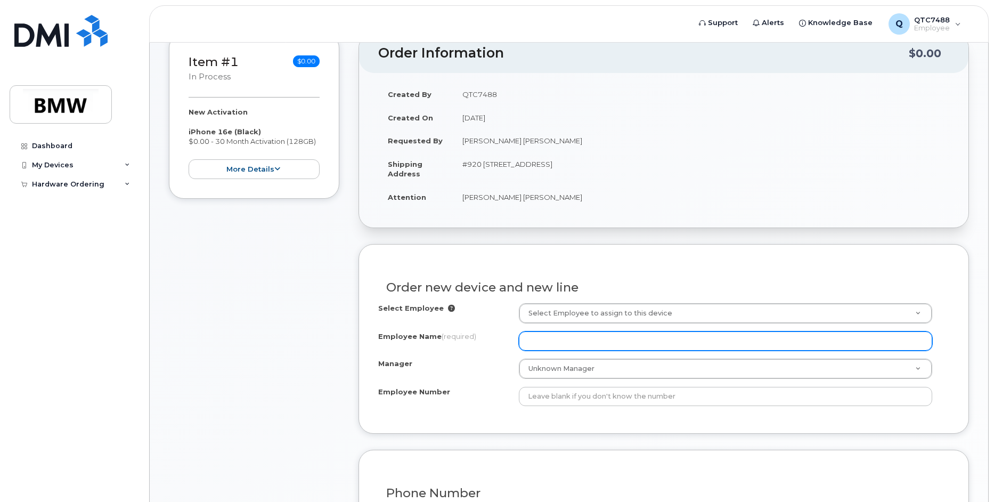
click at [556, 343] on input "Employee Name (required)" at bounding box center [725, 340] width 413 height 19
paste input "Kushon Brewster"
type input "Kushon Brewster"
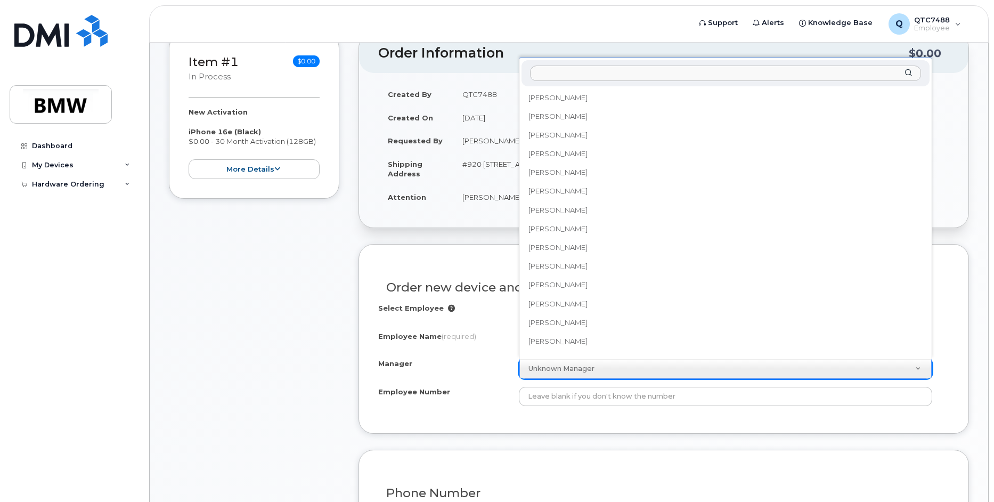
scroll to position [14803, 0]
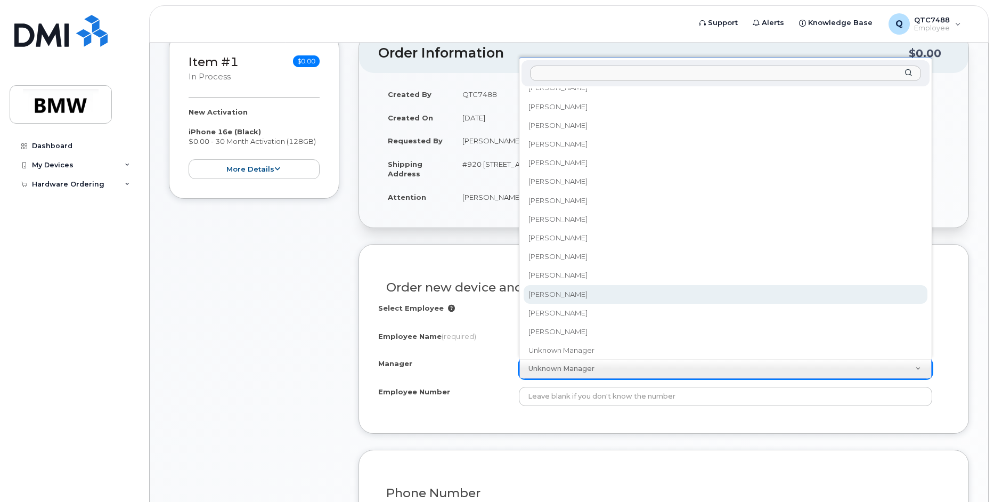
select select "1902981"
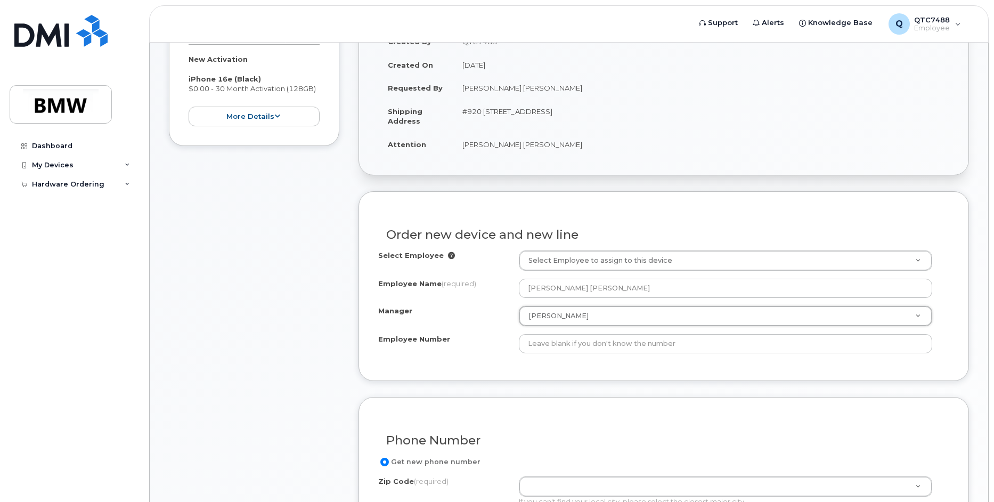
scroll to position [268, 0]
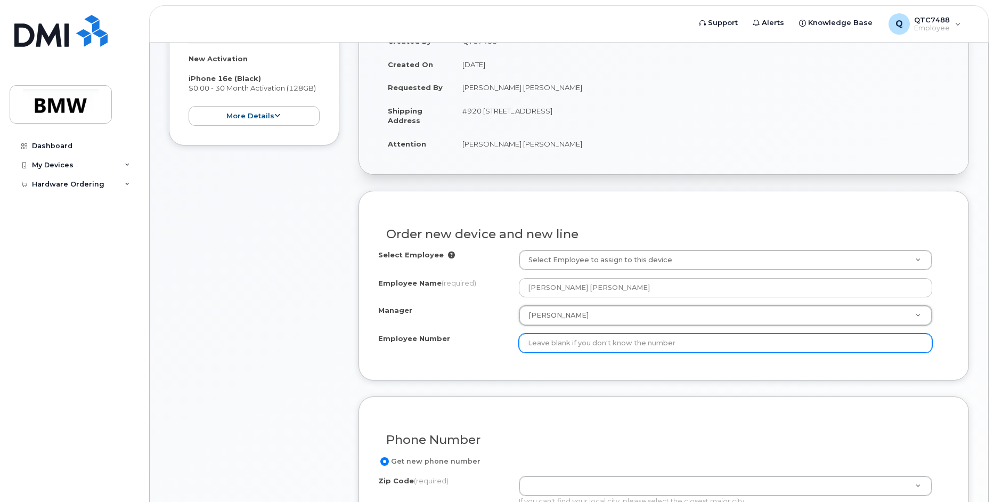
click at [618, 347] on input "Employee Number" at bounding box center [725, 343] width 413 height 19
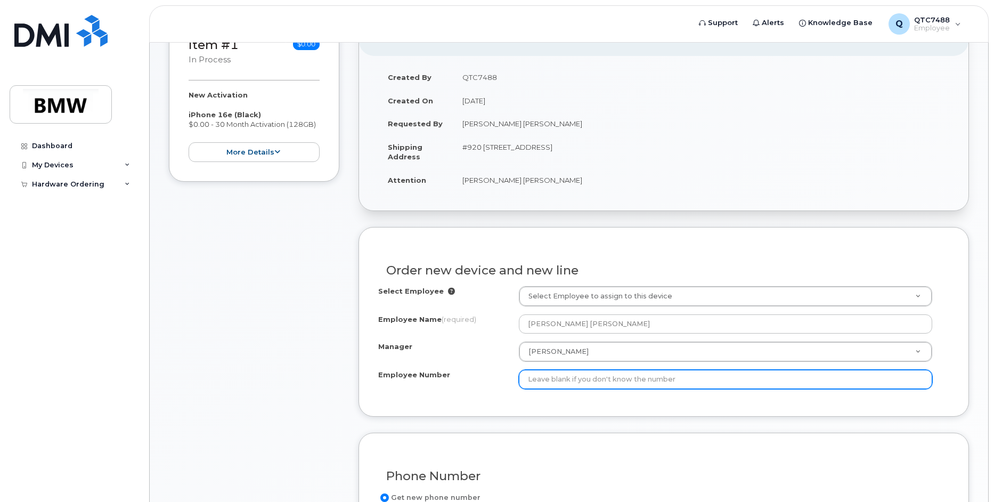
scroll to position [215, 0]
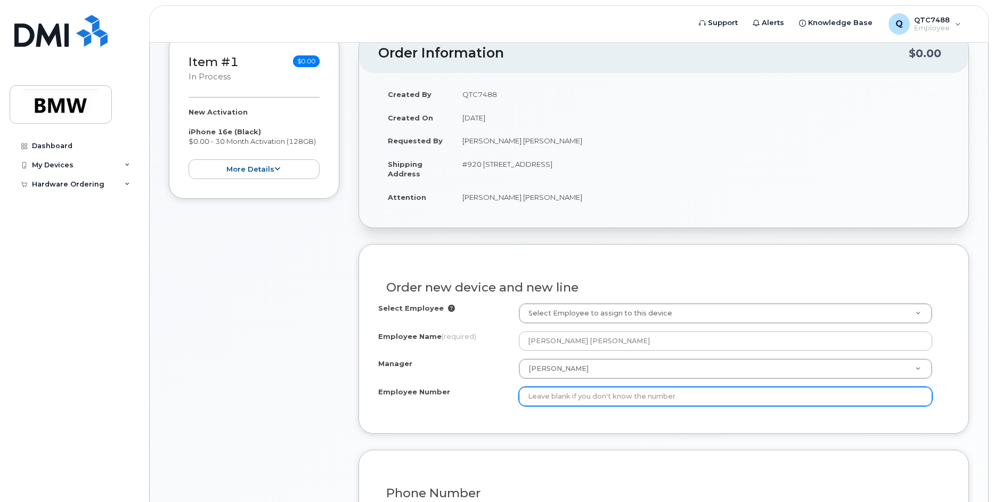
click at [563, 396] on input "Employee Number" at bounding box center [725, 396] width 413 height 19
type input "13917"
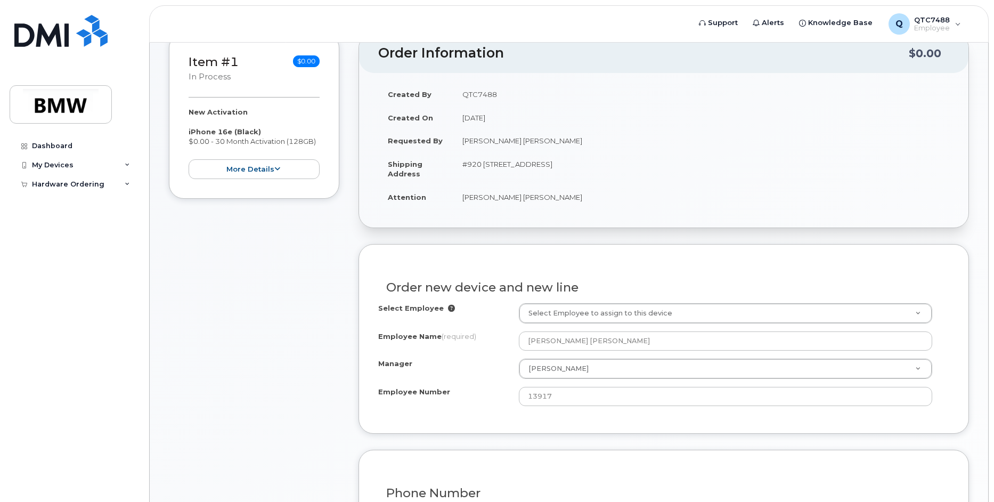
click at [555, 423] on div "Order new device and new line Select Employee Select Employee to assign to this…" at bounding box center [664, 338] width 611 height 189
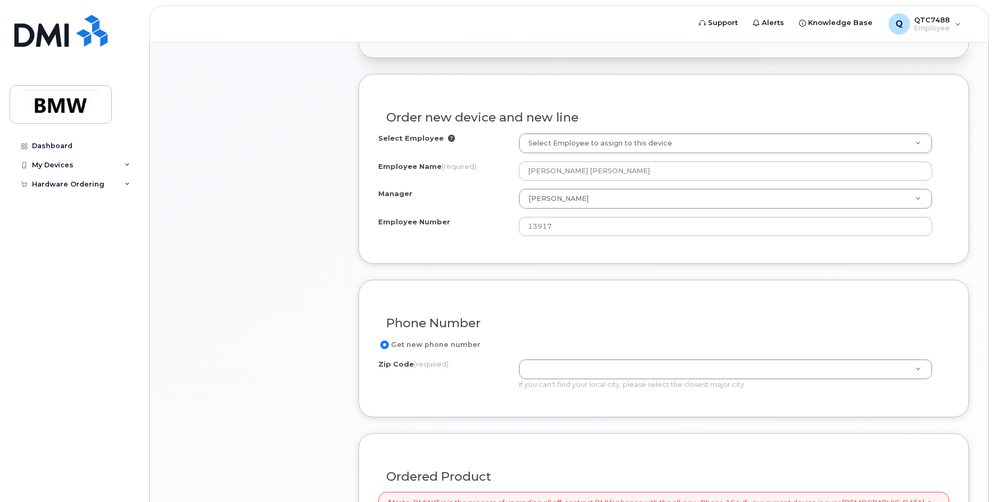
scroll to position [428, 0]
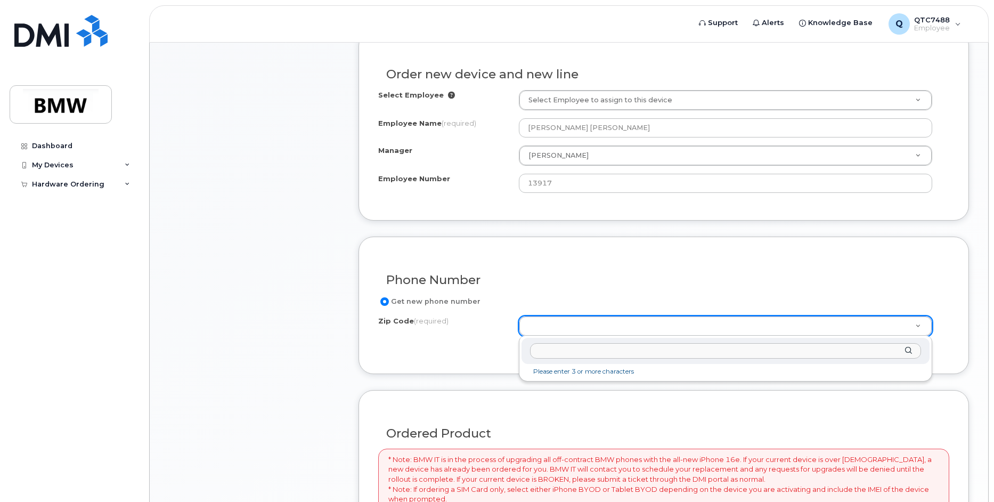
click at [594, 350] on input "Zip Code (required)" at bounding box center [725, 350] width 391 height 15
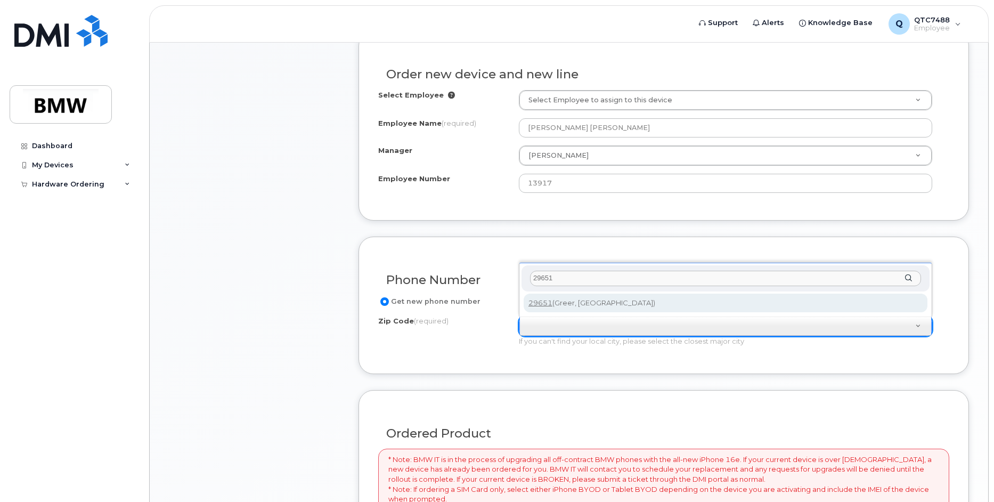
type input "29651"
type input "29651 (Greer, SC)"
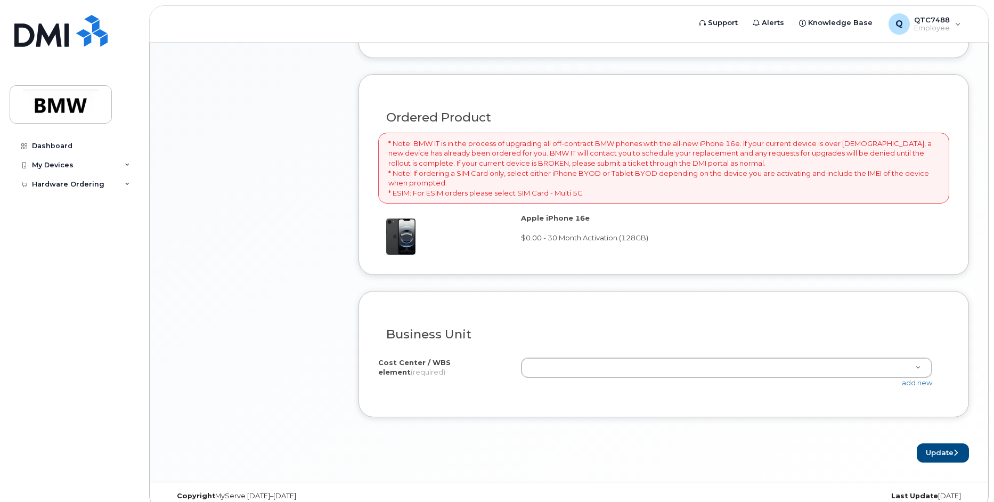
scroll to position [748, 0]
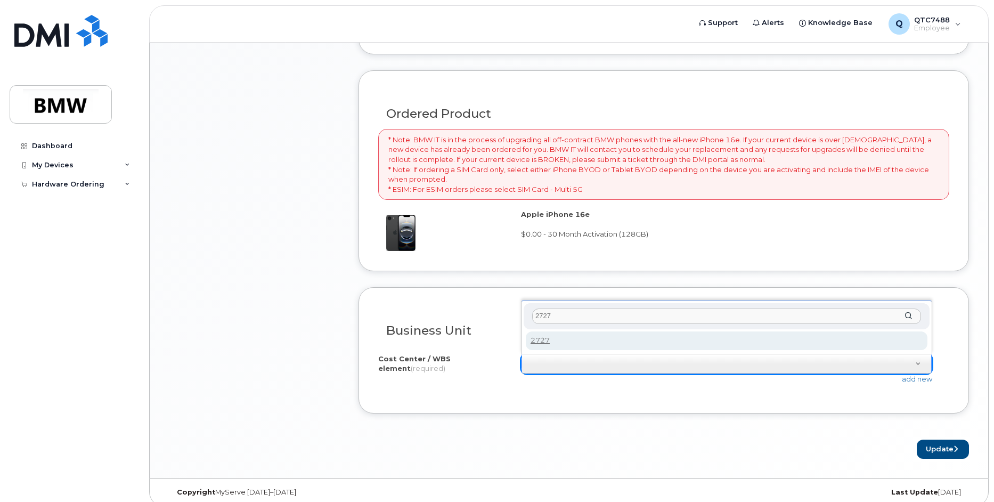
type input "2727"
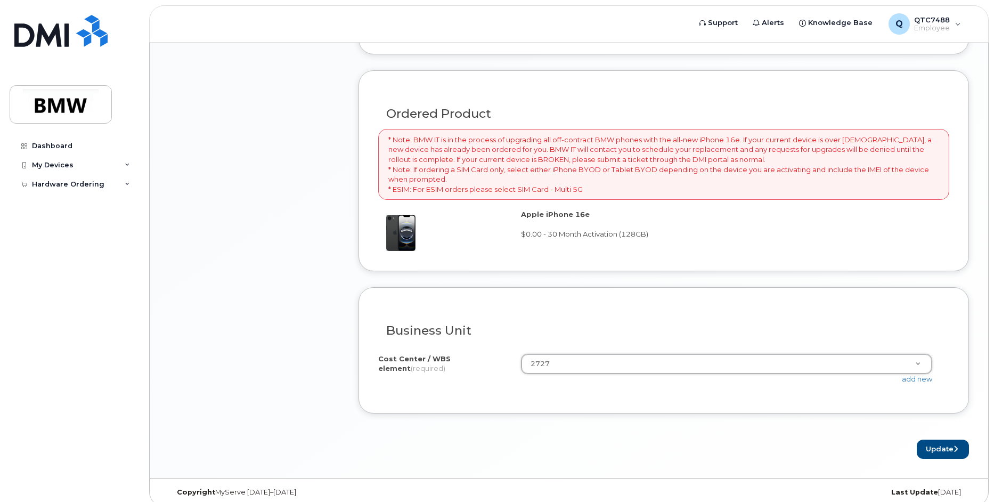
scroll to position [758, 0]
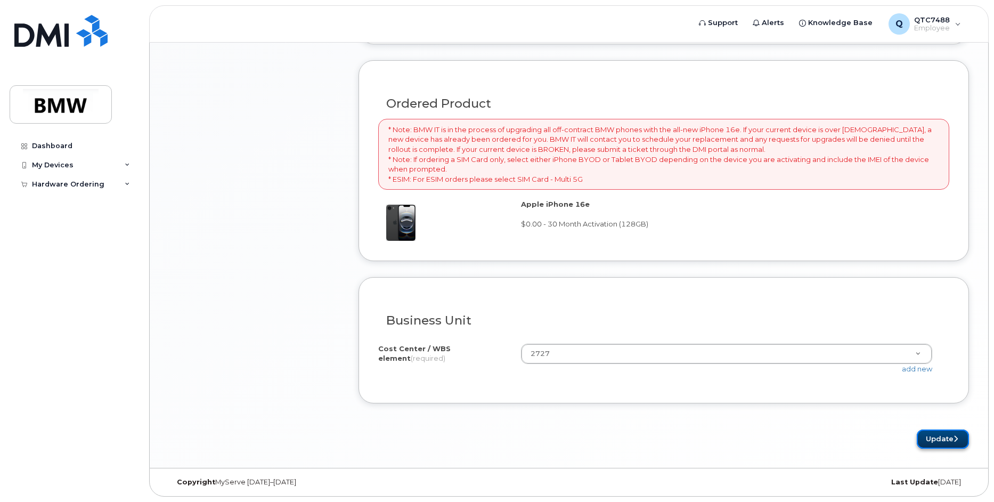
click at [944, 439] on button "Update" at bounding box center [943, 439] width 52 height 20
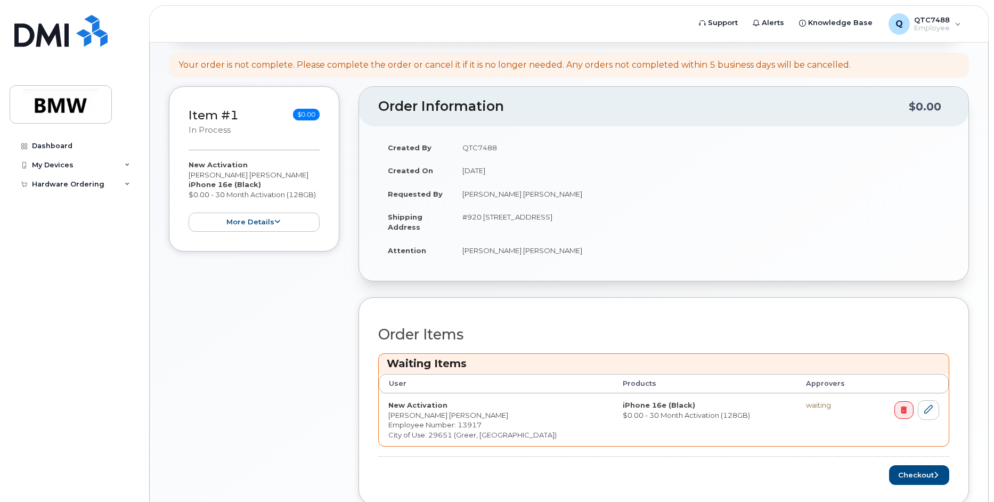
scroll to position [266, 0]
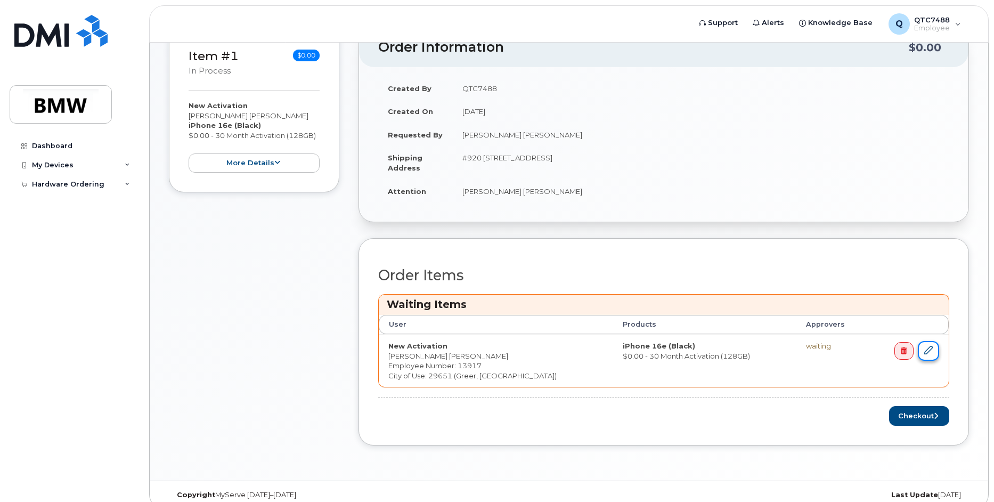
click at [928, 352] on icon at bounding box center [929, 350] width 9 height 9
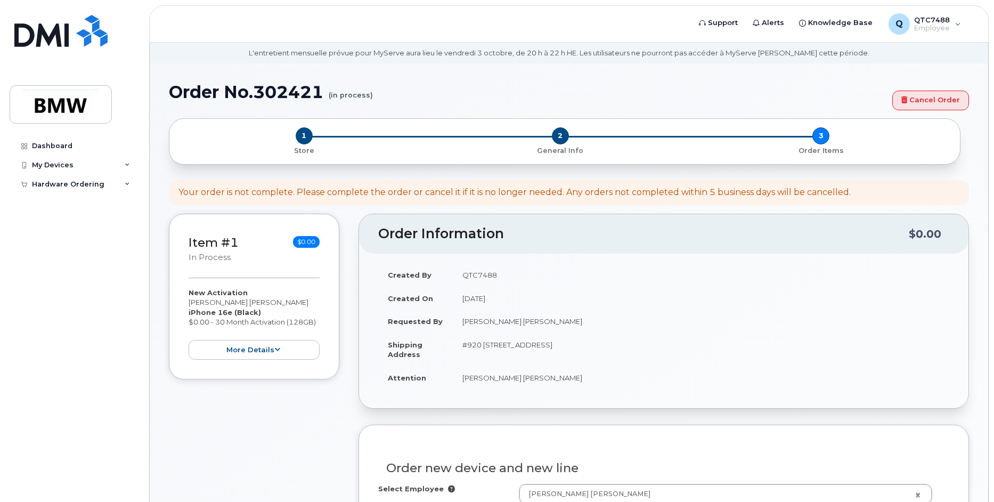
scroll to position [53, 0]
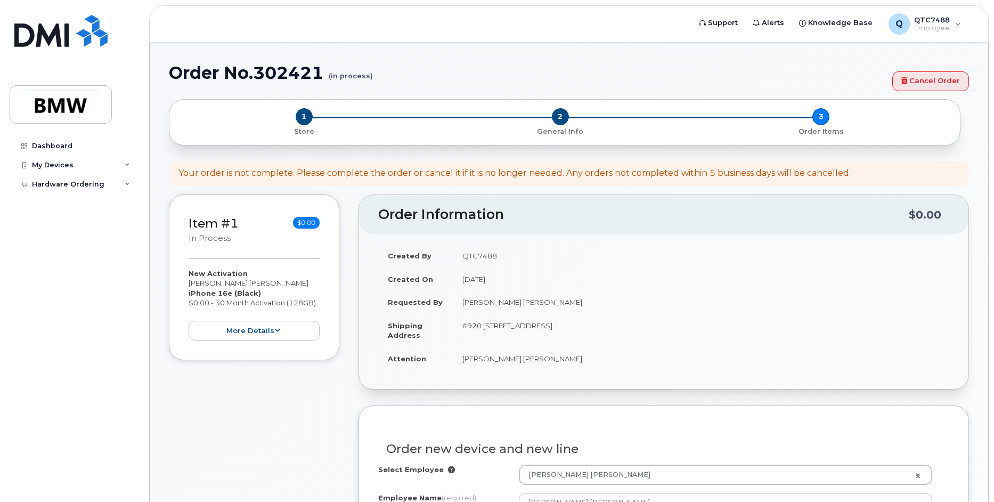
drag, startPoint x: 485, startPoint y: 326, endPoint x: 737, endPoint y: 332, distance: 252.7
click at [737, 332] on td "#920 [STREET_ADDRESS]" at bounding box center [701, 330] width 497 height 33
drag, startPoint x: 462, startPoint y: 326, endPoint x: 484, endPoint y: 326, distance: 22.4
click at [484, 326] on td "#920 [STREET_ADDRESS]" at bounding box center [701, 330] width 497 height 33
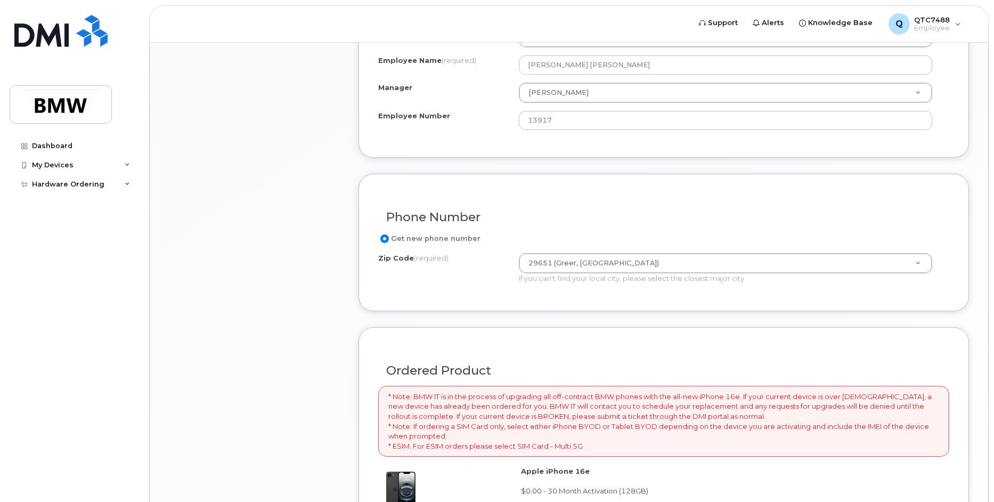
scroll to position [746, 0]
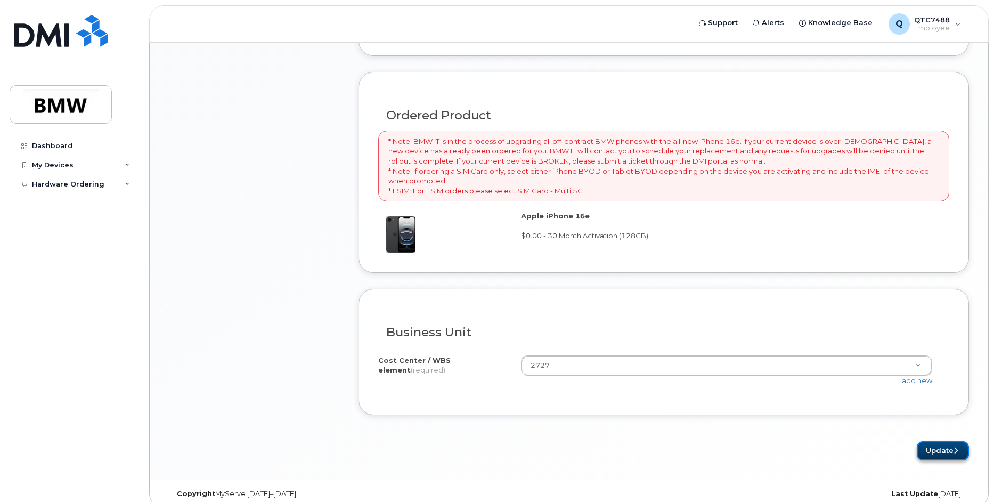
click at [940, 453] on button "Update" at bounding box center [943, 451] width 52 height 20
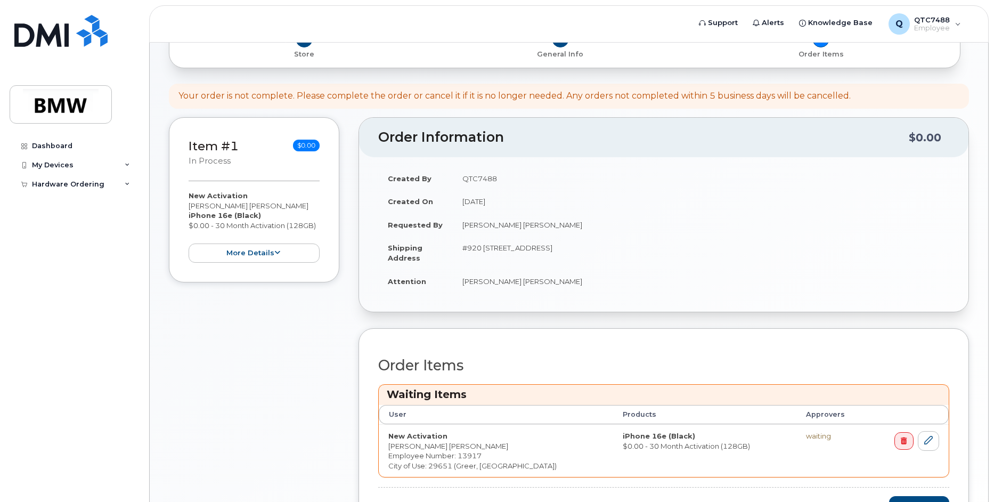
scroll to position [279, 0]
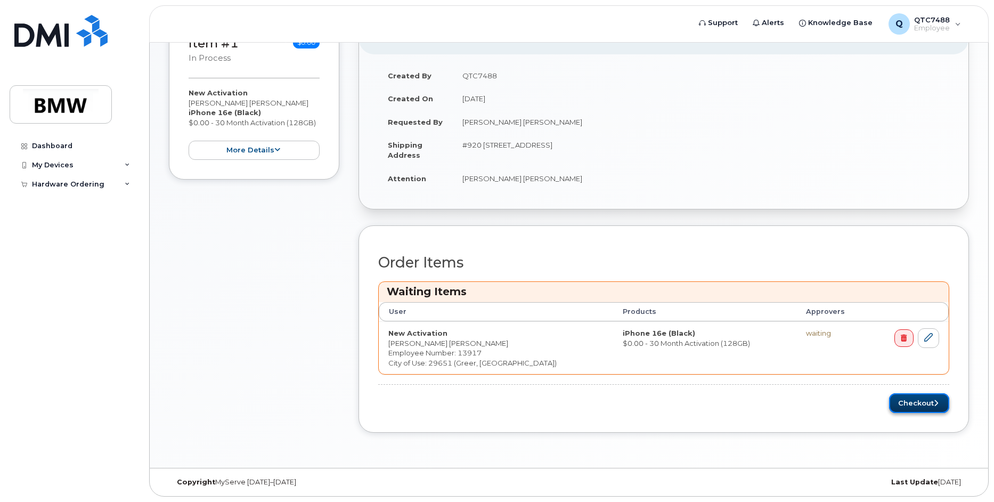
click at [905, 401] on button "Checkout" at bounding box center [919, 403] width 60 height 20
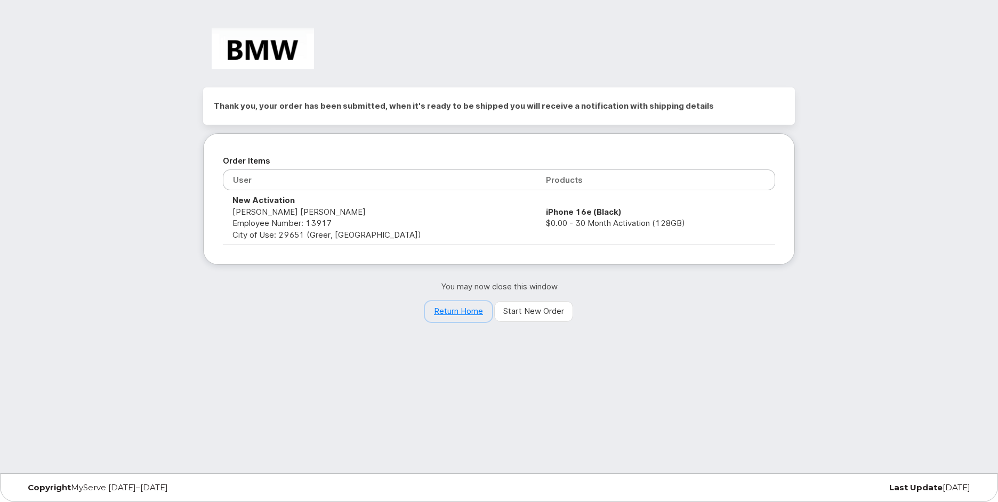
click at [465, 310] on link "Return Home" at bounding box center [458, 311] width 67 height 21
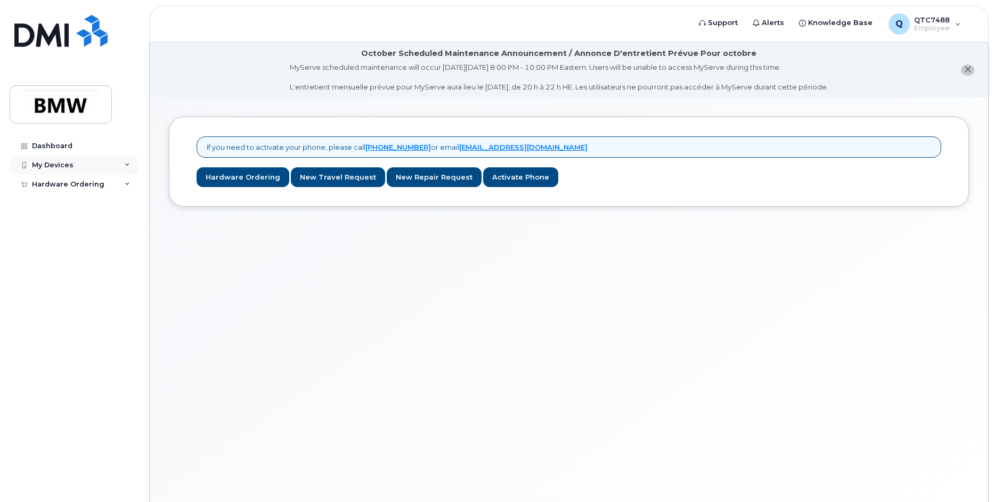
click at [55, 161] on div "My Devices" at bounding box center [53, 165] width 42 height 9
click at [61, 205] on div "Hardware Ordering" at bounding box center [68, 204] width 72 height 9
